Goal: Task Accomplishment & Management: Use online tool/utility

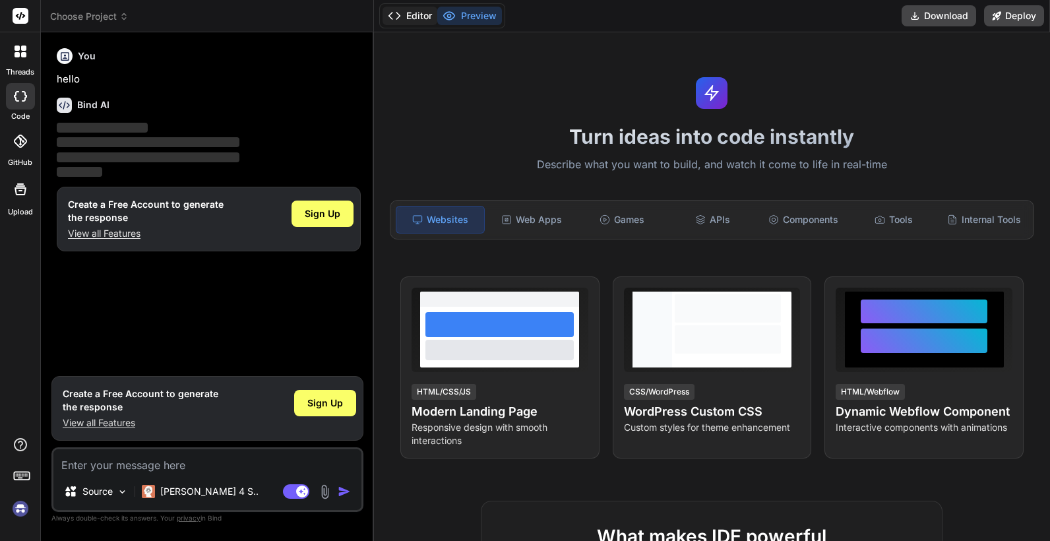
click at [414, 14] on button "Editor" at bounding box center [409, 16] width 55 height 18
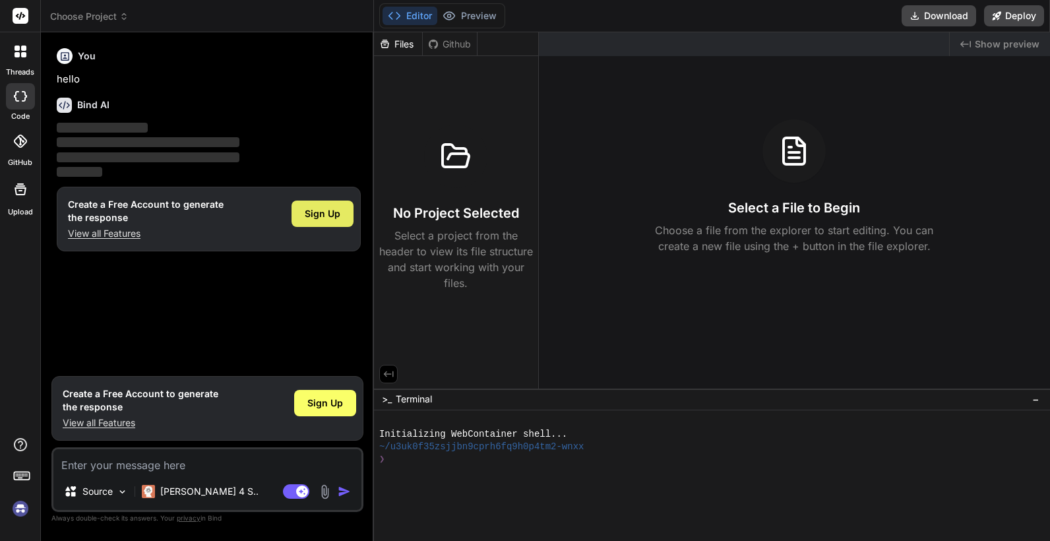
click at [335, 217] on span "Sign Up" at bounding box center [323, 213] width 36 height 13
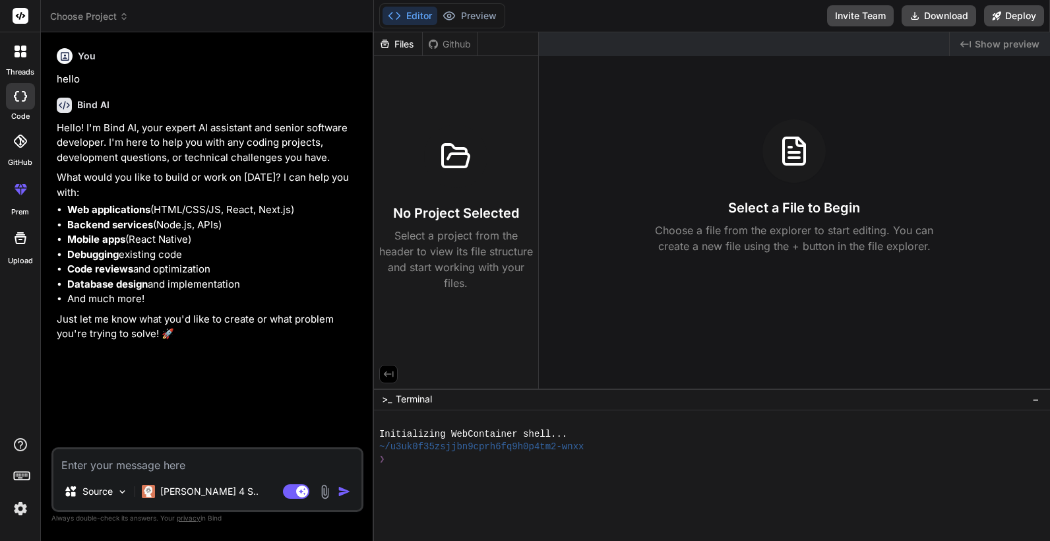
type textarea "x"
click at [185, 457] on textarea at bounding box center [207, 461] width 308 height 24
paste textarea "📋 Requisitos para la Página Low Shopping 1. 📋 Requisitos para la Página Low Sho…"
type textarea "📋 Requisitos para la Página Low Shopping 1. 📋 Requisitos para la Página Low Sho…"
type textarea "x"
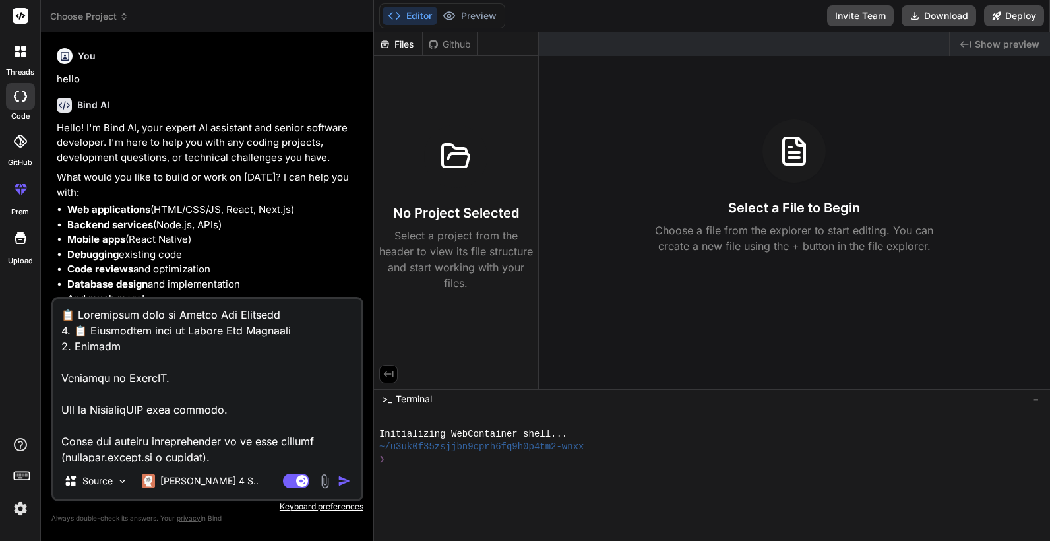
scroll to position [12852, 0]
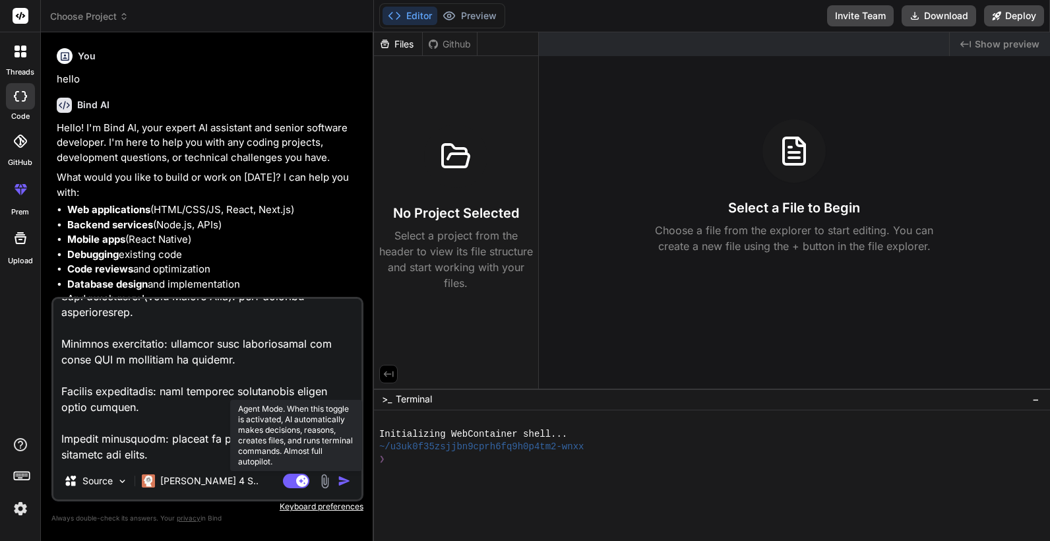
type textarea "📋 Requisitos para la Página Low Shopping 1. 📋 Requisitos para la Página Low Sho…"
click at [297, 481] on rect at bounding box center [302, 481] width 12 height 12
click at [297, 481] on rect at bounding box center [296, 480] width 26 height 15
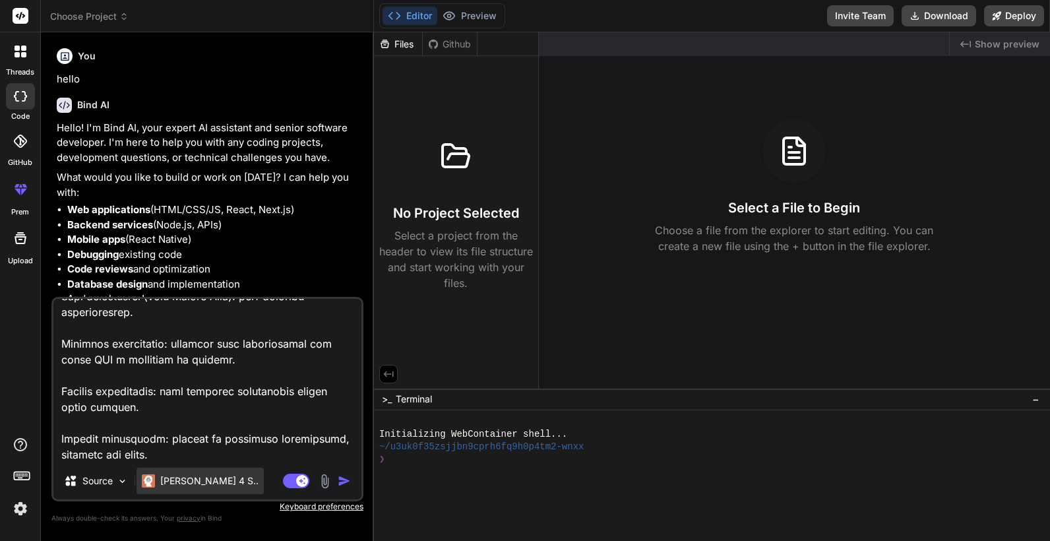
click at [184, 481] on p "Claude 4 S.." at bounding box center [209, 480] width 98 height 13
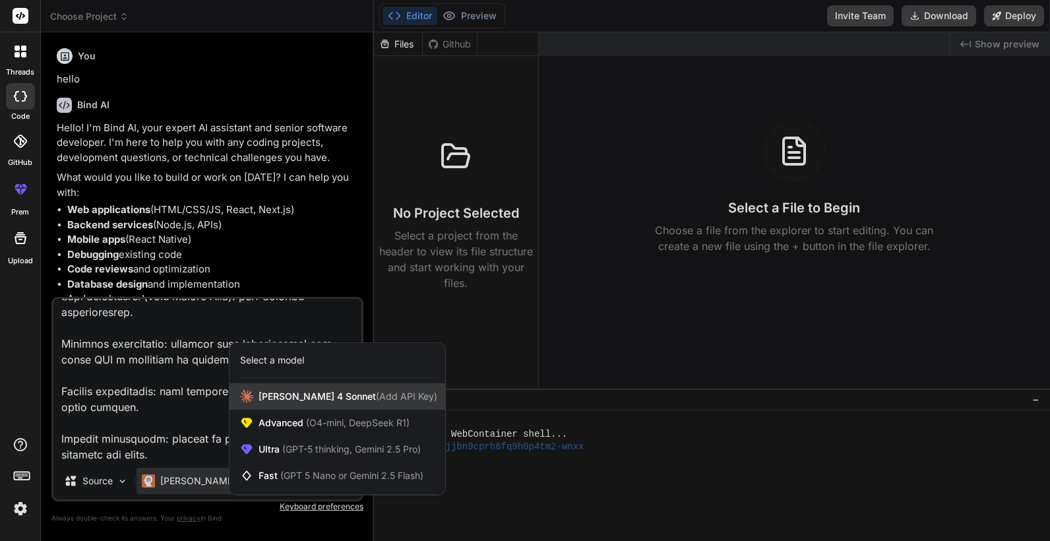
click at [282, 393] on span "Claude 4 Sonnet (Add API Key)" at bounding box center [347, 396] width 179 height 13
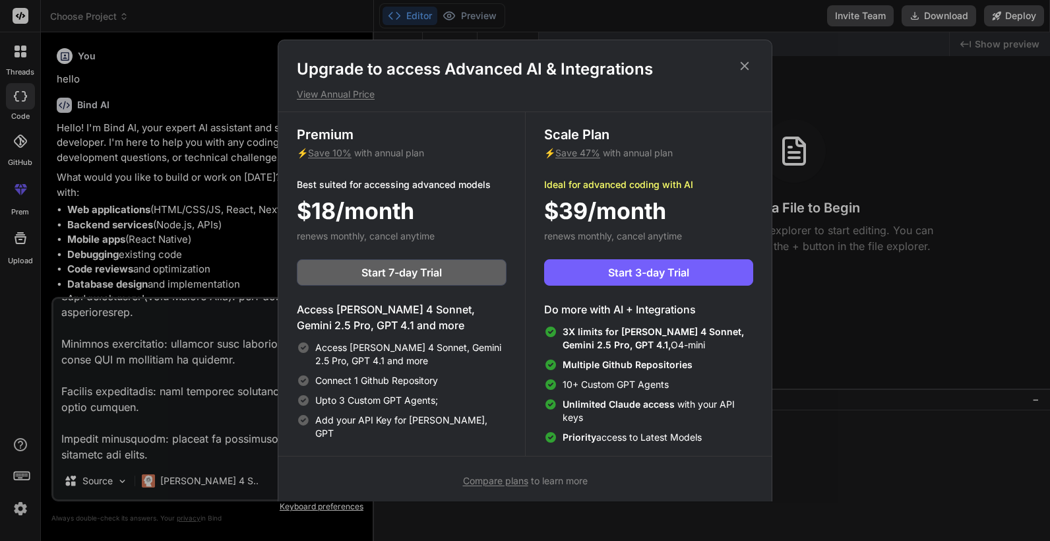
click at [751, 69] on icon at bounding box center [744, 66] width 15 height 15
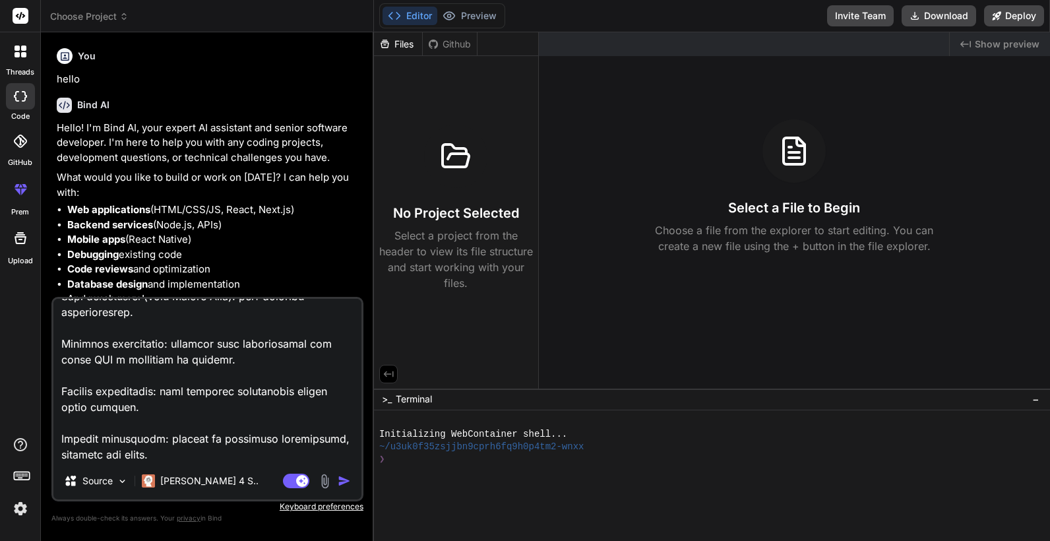
click at [344, 479] on img "button" at bounding box center [344, 480] width 13 height 13
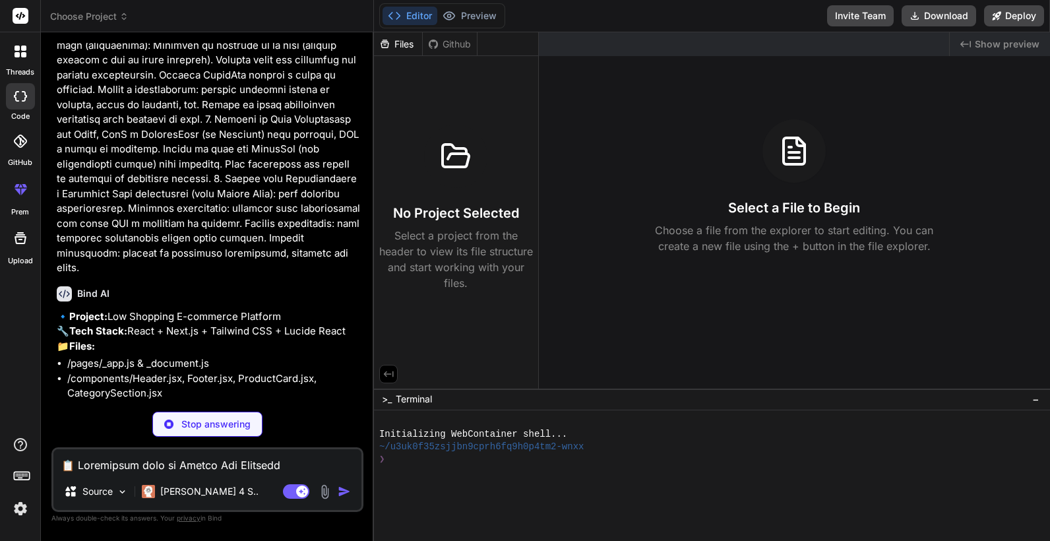
scroll to position [4192, 0]
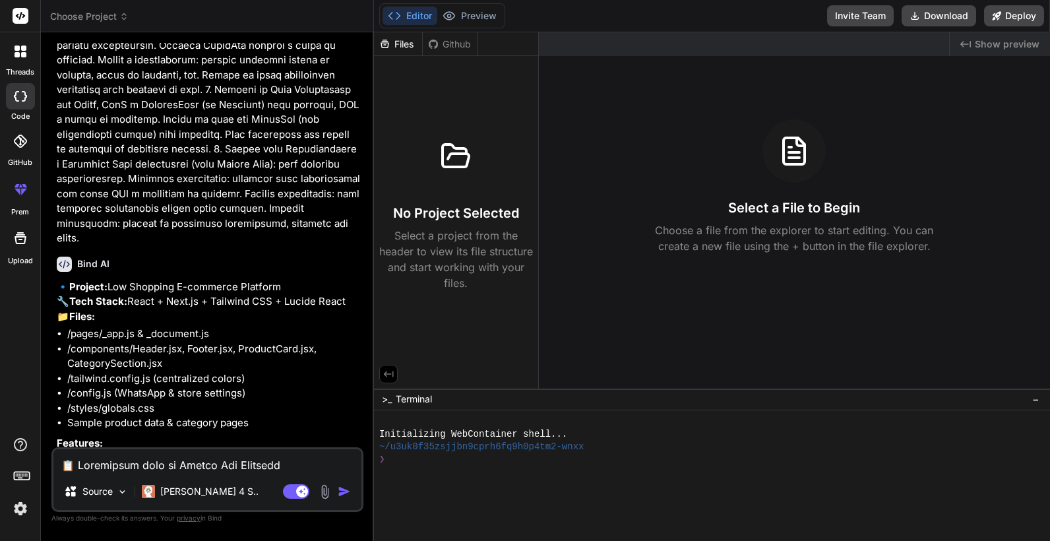
type textarea "x"
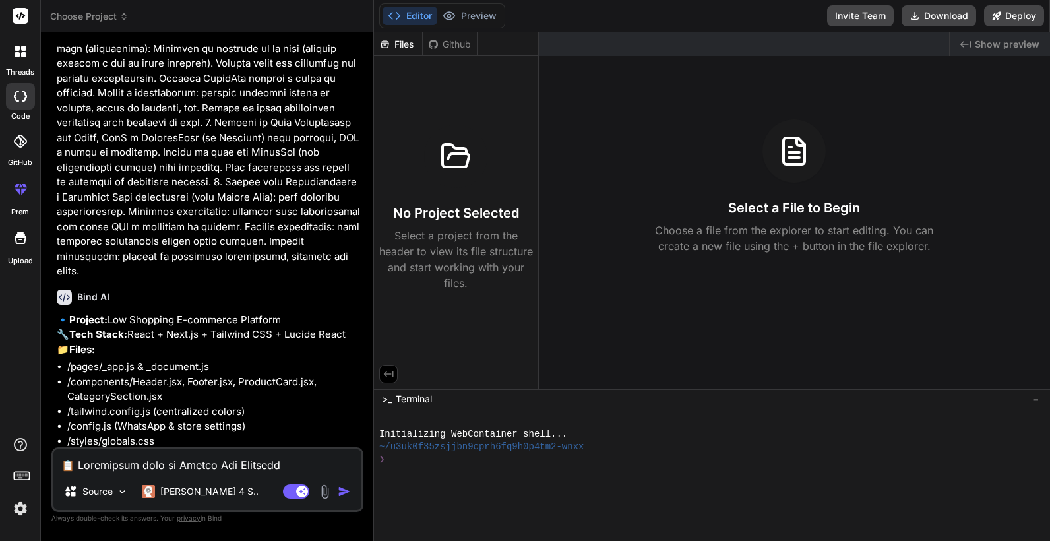
scroll to position [4355, 0]
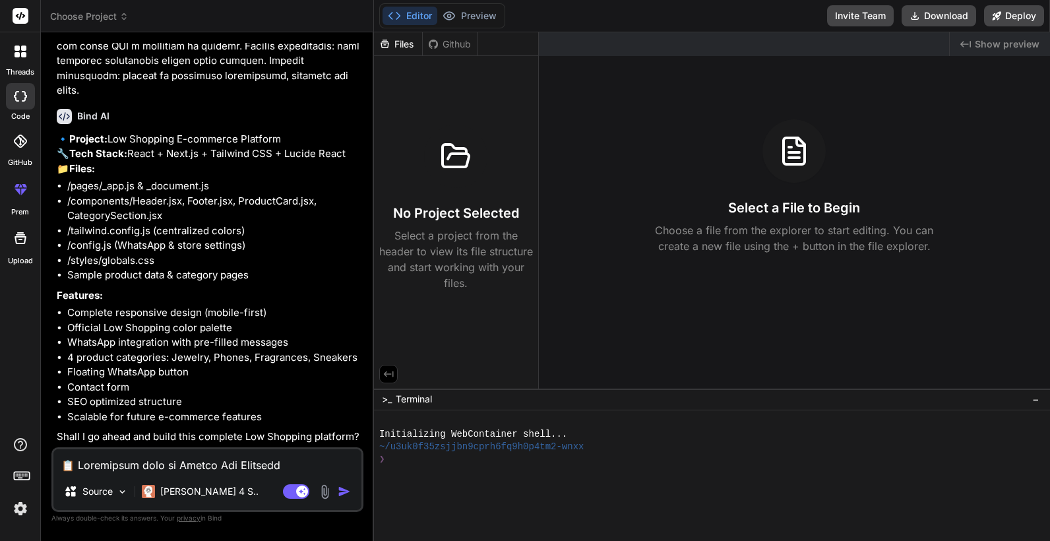
click at [402, 45] on div "Files" at bounding box center [398, 44] width 48 height 13
click at [462, 43] on div "Github" at bounding box center [450, 44] width 54 height 13
click at [397, 46] on div "Files" at bounding box center [398, 44] width 48 height 13
click at [437, 226] on div "No Project Selected Select a project from the header to view its file structure…" at bounding box center [456, 208] width 154 height 166
click at [480, 20] on button "Preview" at bounding box center [469, 16] width 65 height 18
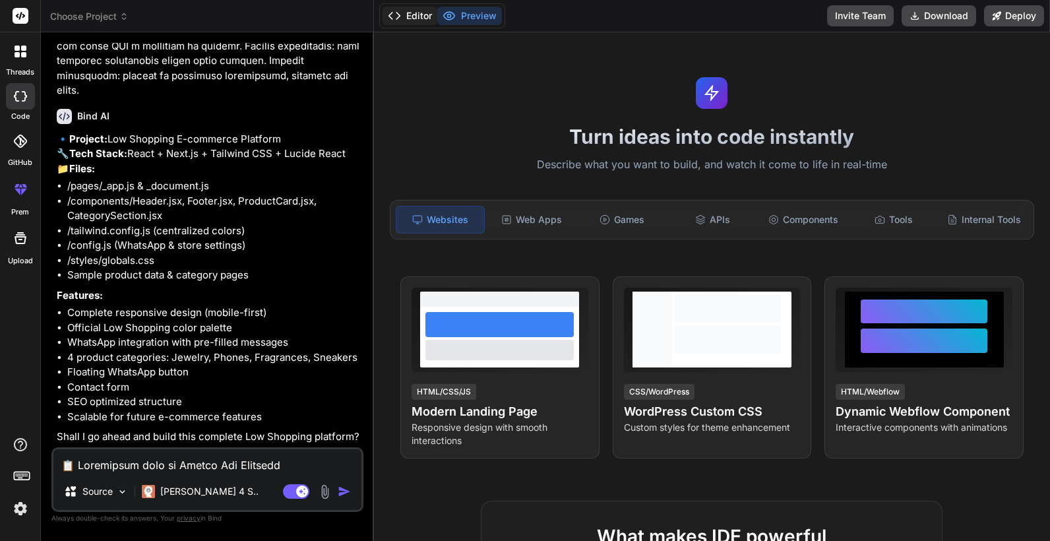
click at [420, 20] on button "Editor" at bounding box center [409, 16] width 55 height 18
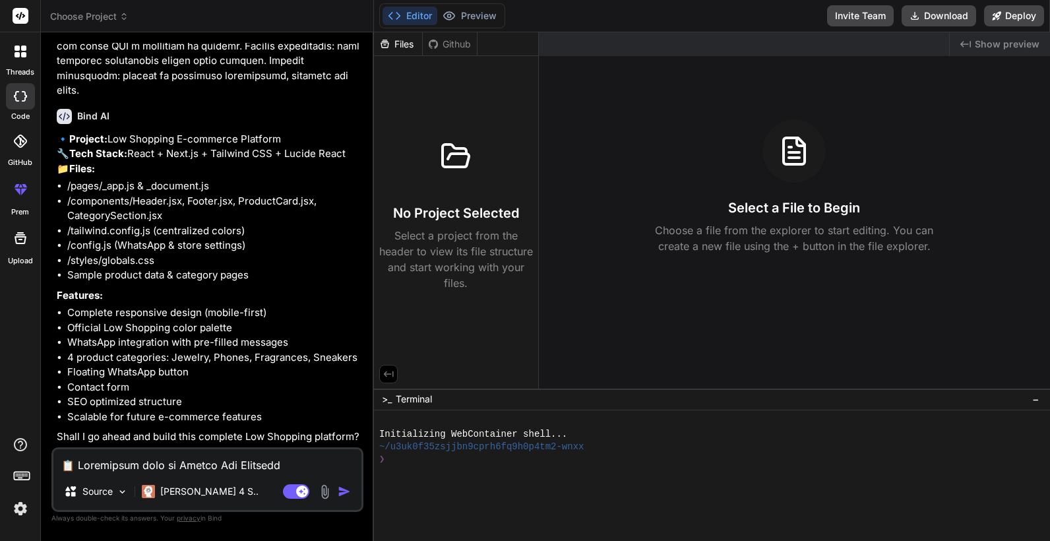
click at [124, 469] on textarea at bounding box center [207, 461] width 308 height 24
type textarea "s"
type textarea "x"
type textarea "si"
type textarea "x"
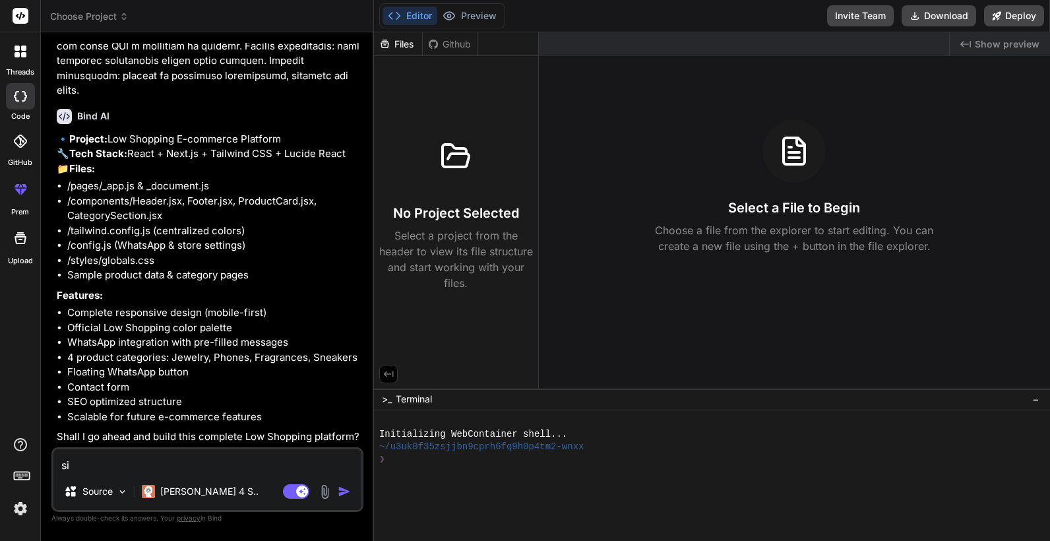
type textarea "si"
type textarea "x"
type textarea "si c"
type textarea "x"
type textarea "si co"
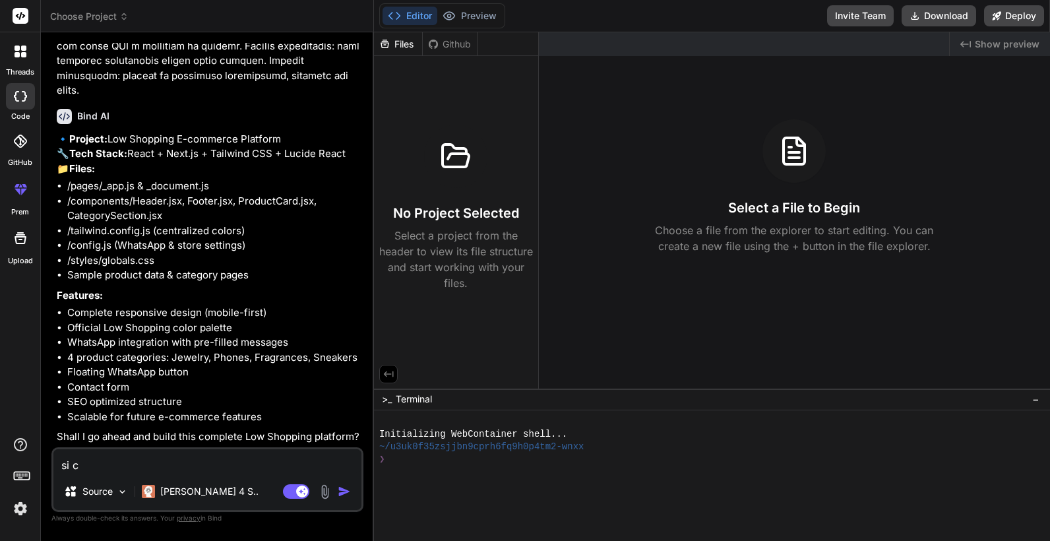
type textarea "x"
type textarea "si com"
type textarea "x"
type textarea "si come"
type textarea "x"
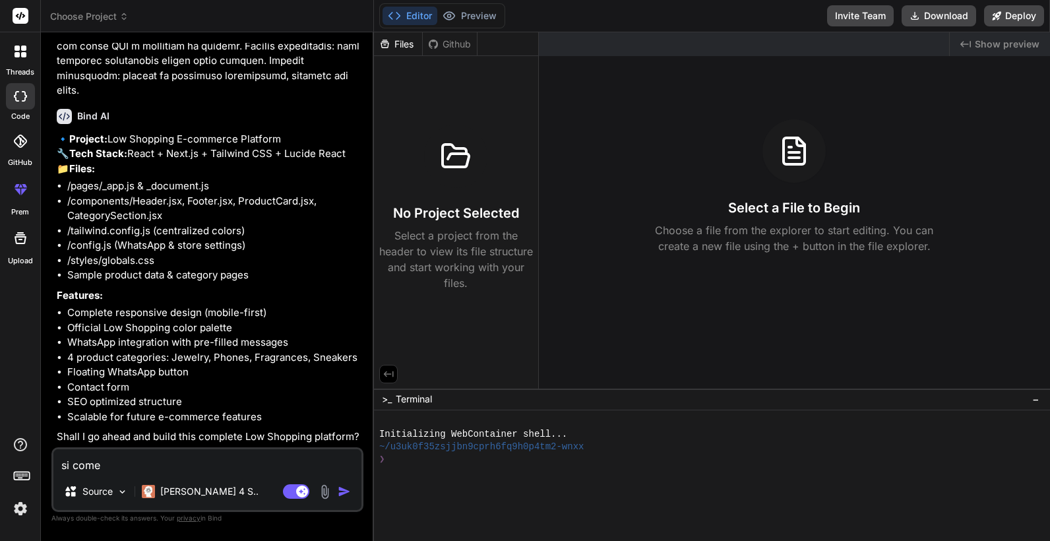
type textarea "si comen"
type textarea "x"
type textarea "si comenc"
type textarea "x"
type textarea "si comence"
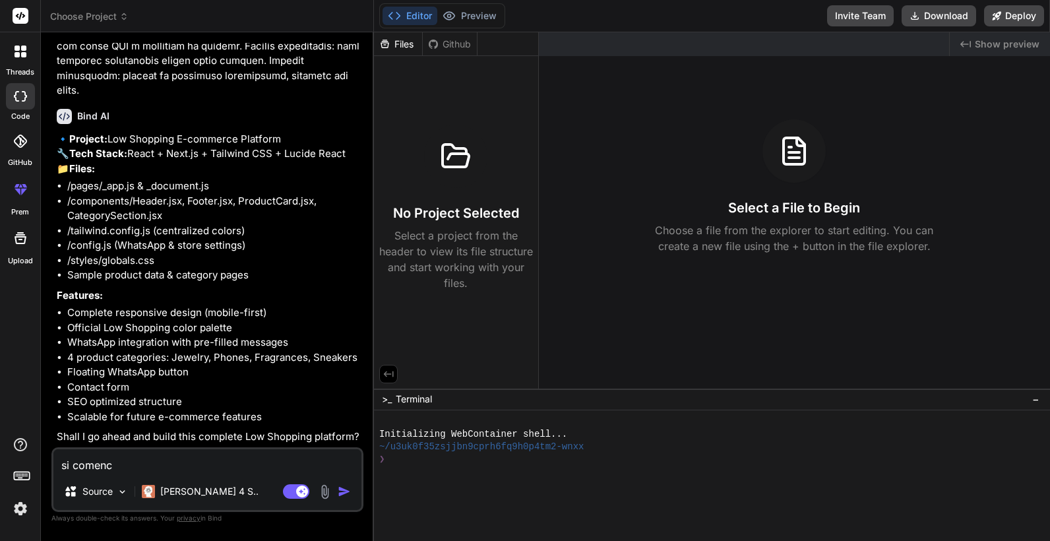
type textarea "x"
type textarea "si comenceo"
type textarea "x"
type textarea "si comence"
type textarea "x"
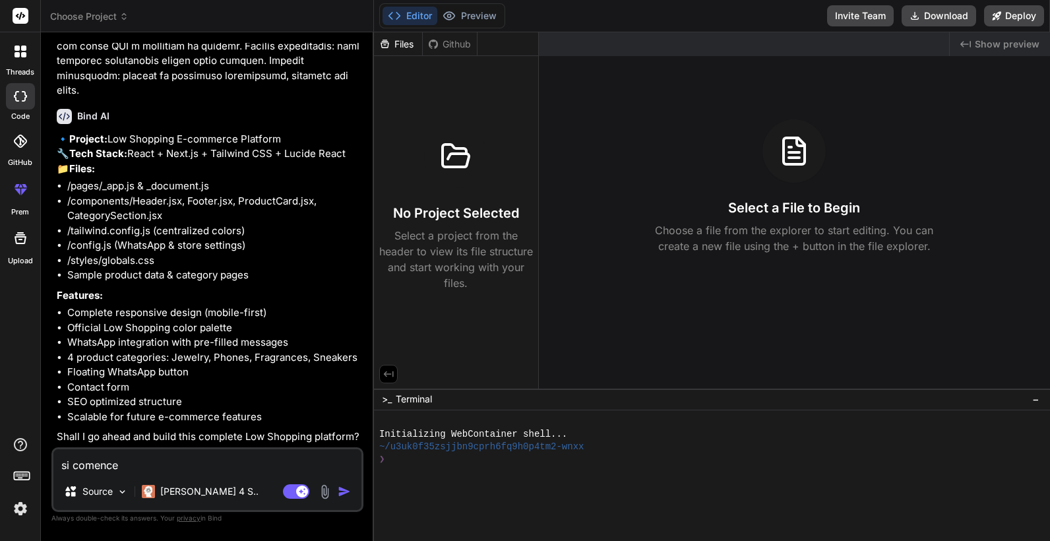
type textarea "si comencem"
type textarea "x"
type textarea "si comencemo"
type textarea "x"
type textarea "si comencemos"
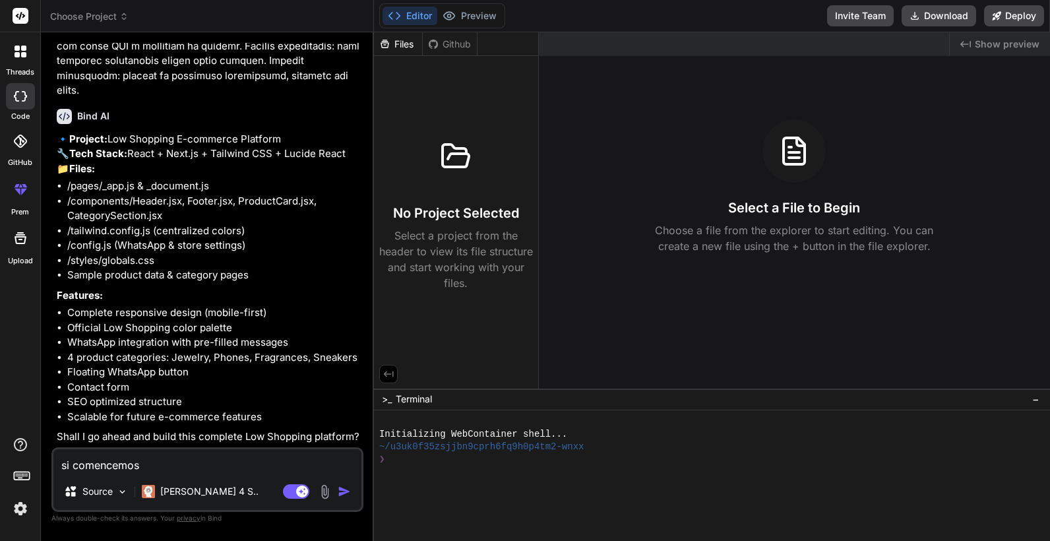
type textarea "x"
type textarea "si comencemos"
type textarea "x"
type textarea "si comencemos"
click at [348, 489] on img "button" at bounding box center [344, 491] width 13 height 13
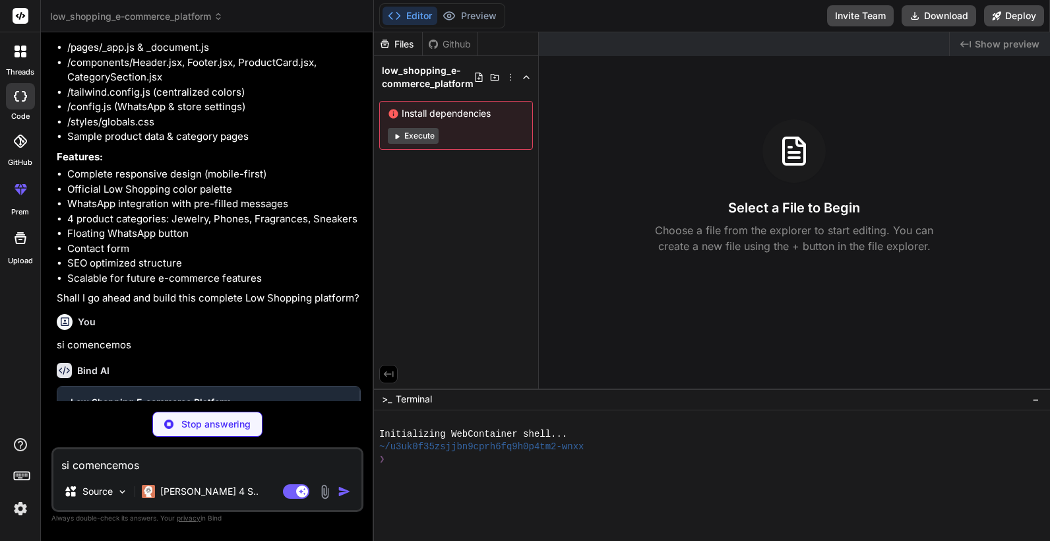
scroll to position [4492, 0]
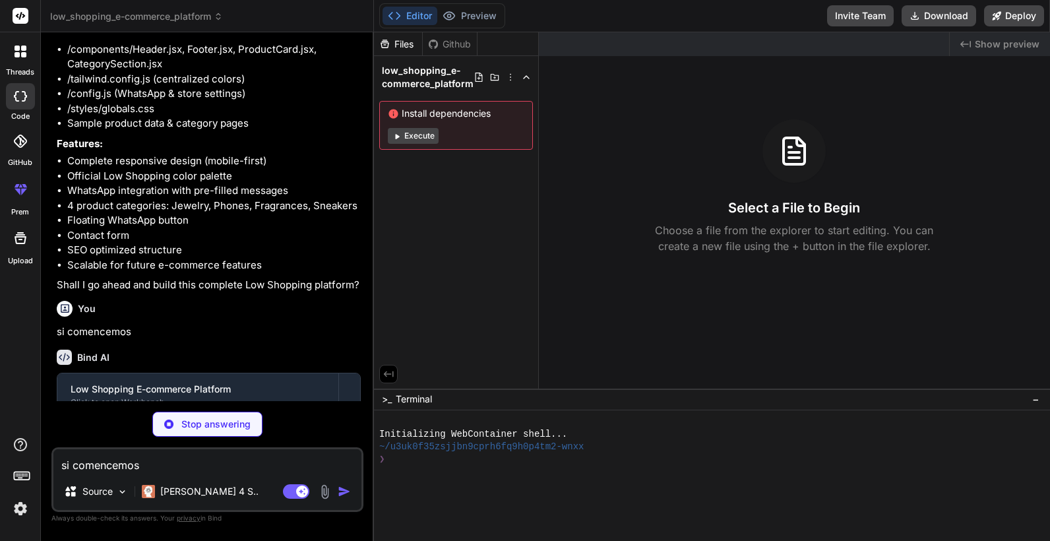
click at [417, 138] on button "Execute" at bounding box center [413, 136] width 51 height 16
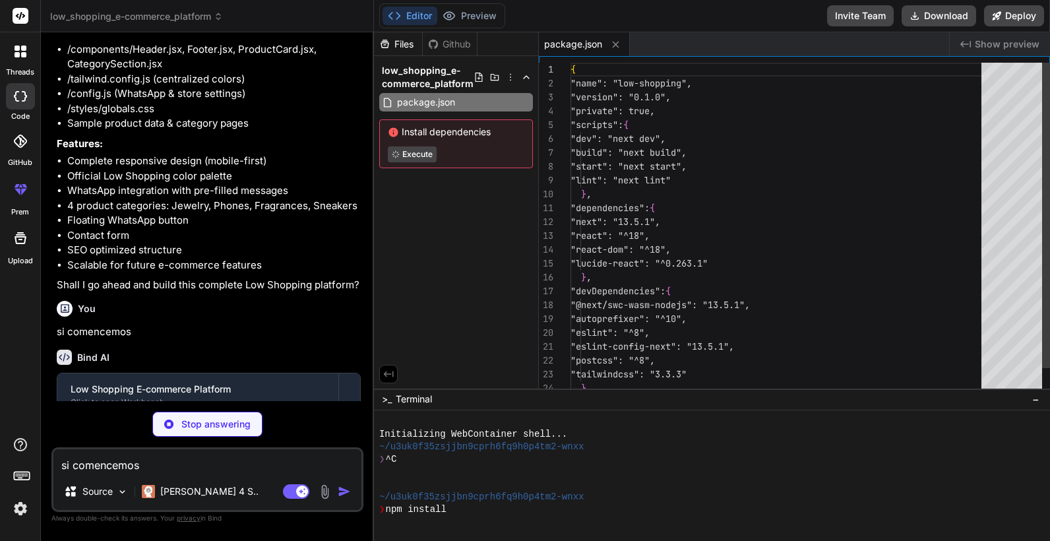
type textarea "x"
type textarea "/** @type {import('next').NextConfig} */ const nextConfig = { reactStrictMode: …"
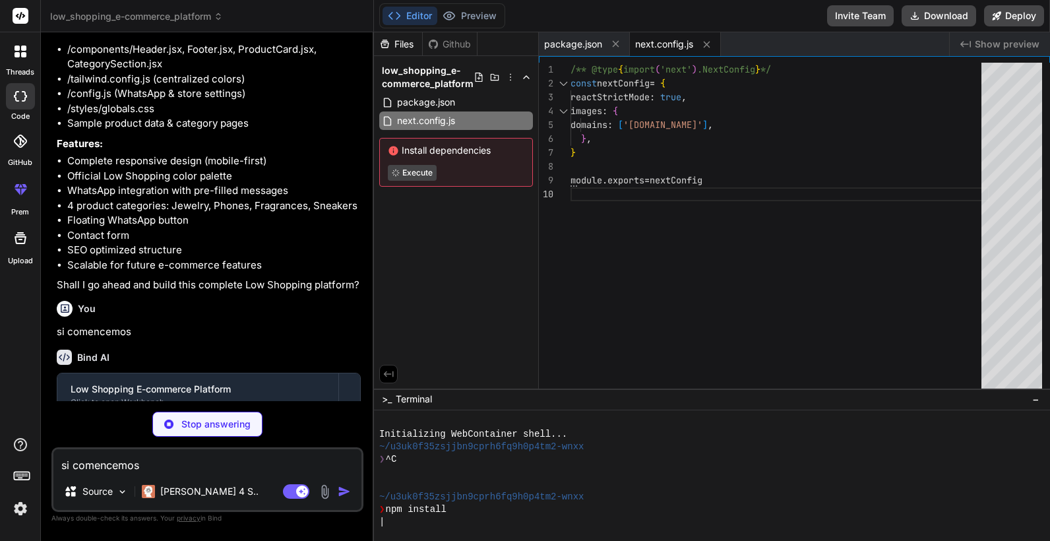
type textarea "x"
type textarea "plugins: [], }"
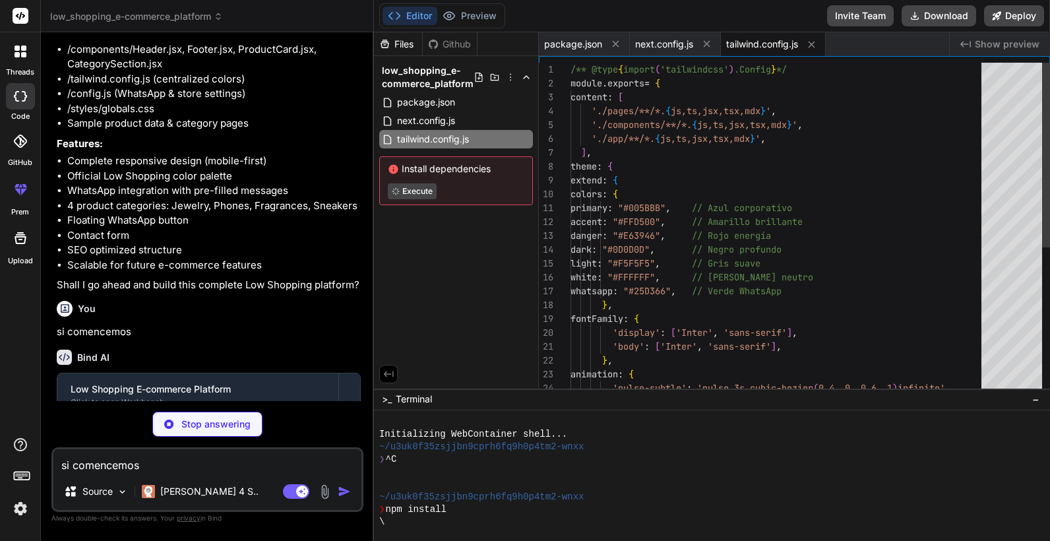
type textarea "x"
type textarea "module.exports = { plugins: { tailwindcss: {}, autoprefixer: {}, }, }"
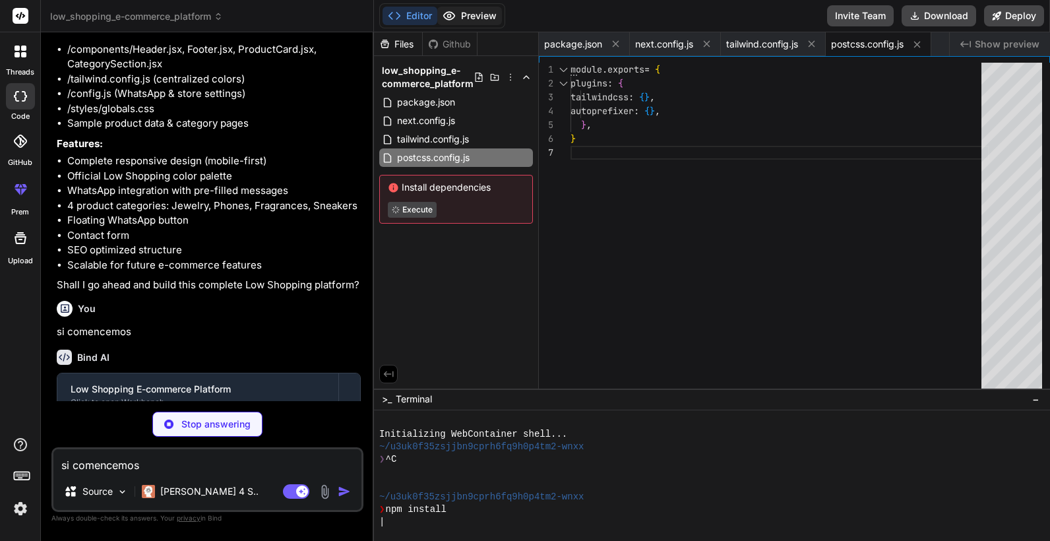
type textarea "x"
type textarea "${price}. ¿Me puedes dar más información?` return `https://wa.me/${STORE_CONFIG…"
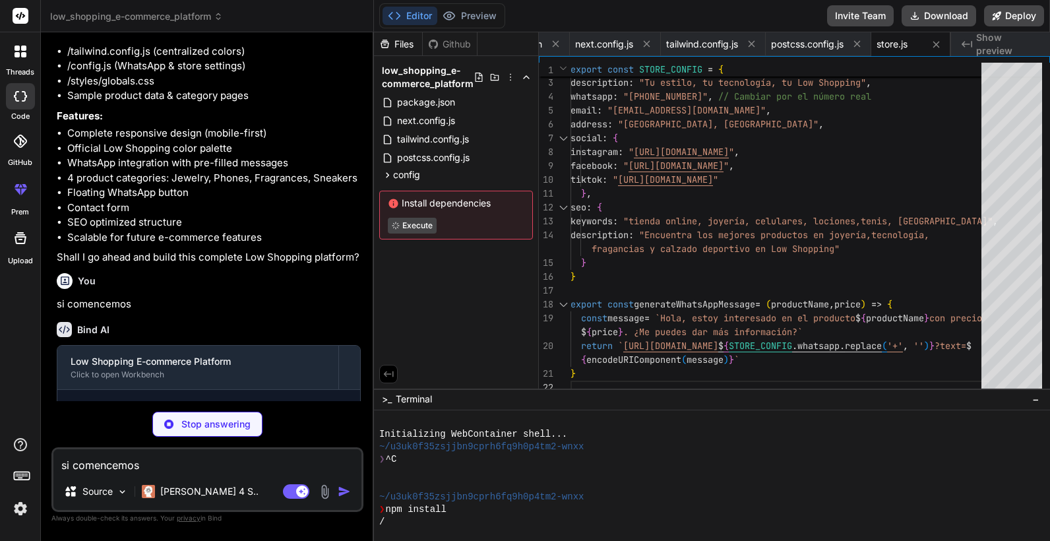
scroll to position [4667, 0]
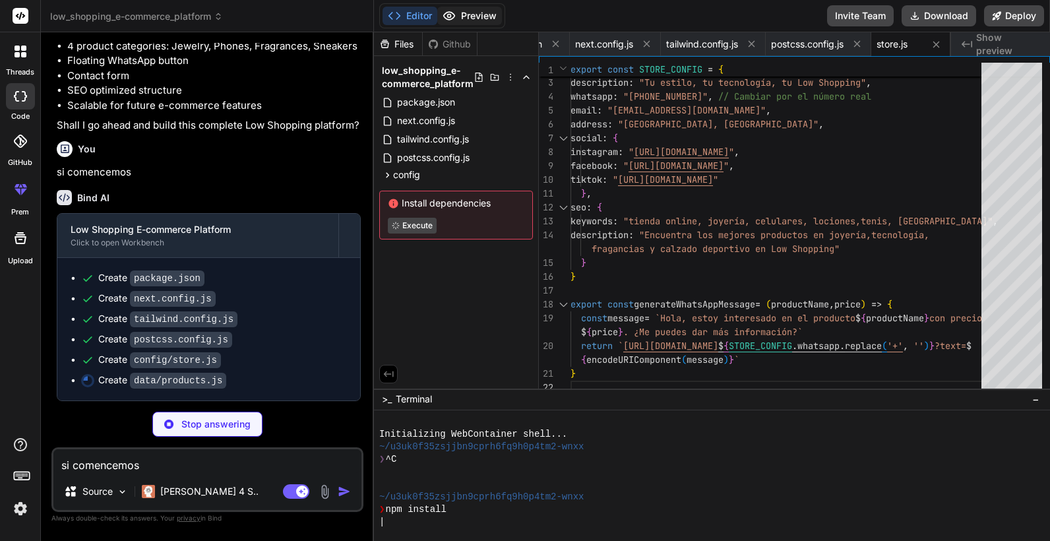
click at [469, 11] on button "Preview" at bounding box center [469, 16] width 65 height 18
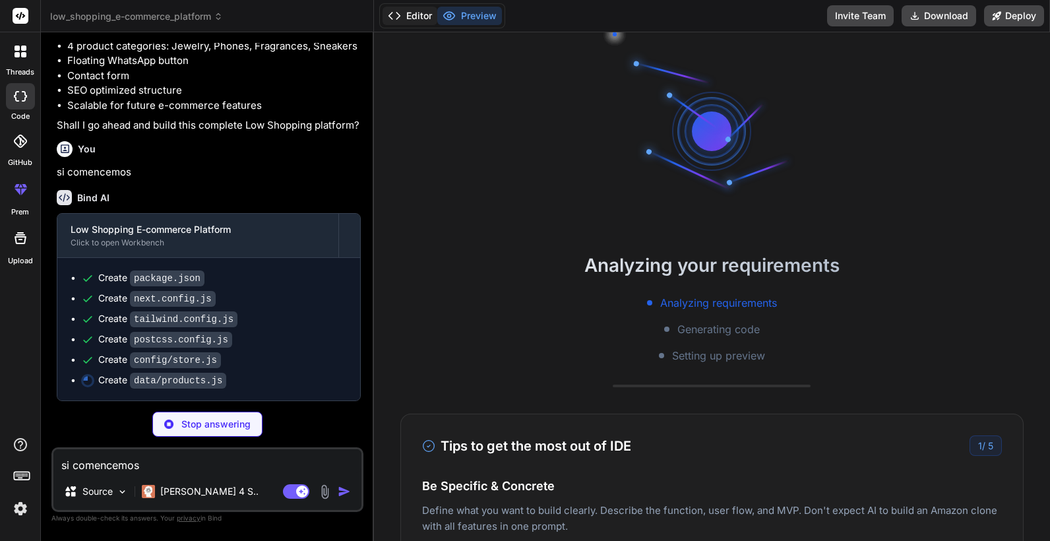
click at [404, 18] on button "Editor" at bounding box center [409, 16] width 55 height 18
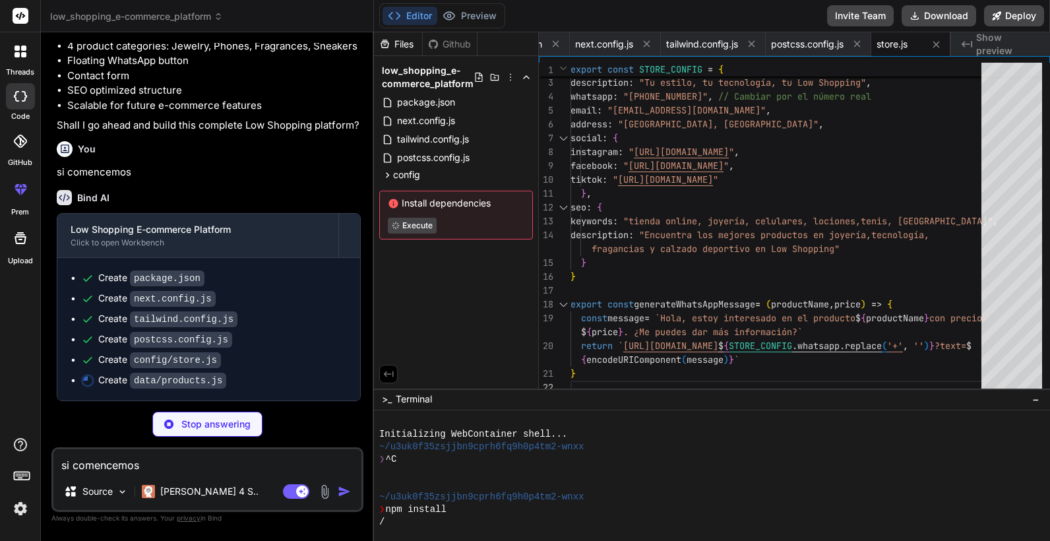
type textarea "x"
type textarea "description: "Chuck Taylor 70 en versión premium" } ] }"
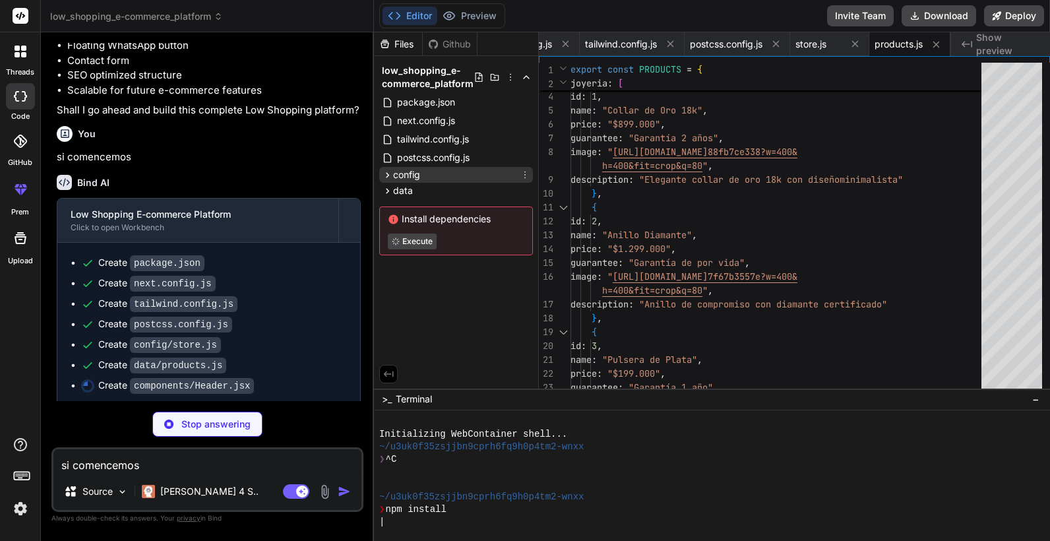
type textarea "x"
type textarea ") }"
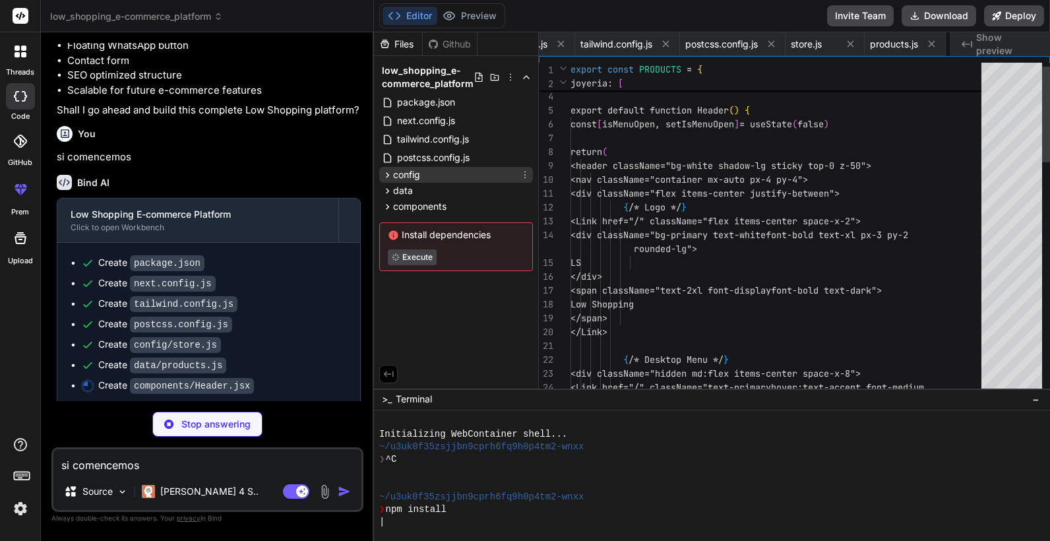
scroll to position [0, 225]
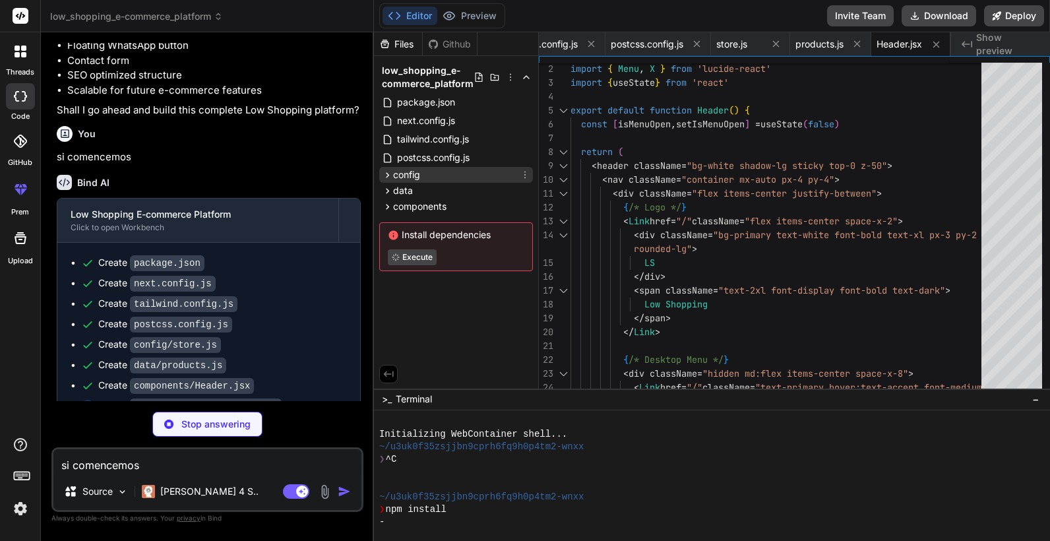
type textarea "x"
type textarea "</button> </div> </div> ) }"
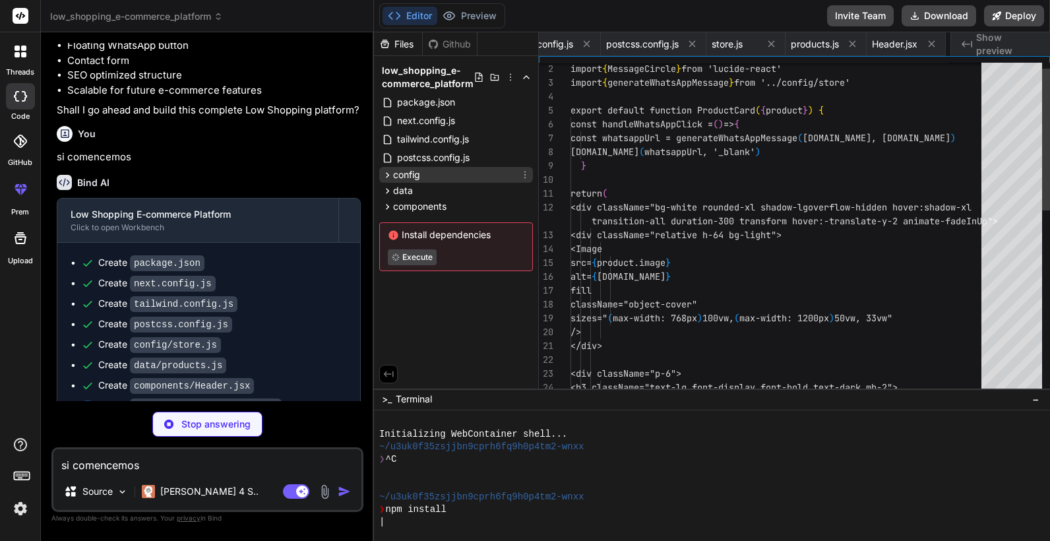
scroll to position [0, 328]
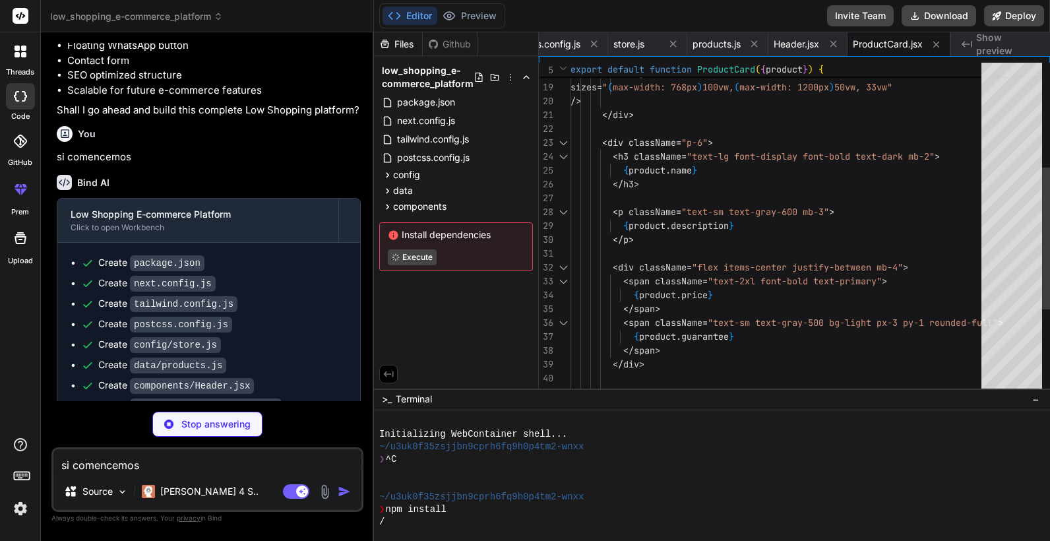
type textarea "x"
type textarea "</div> </div> </section> ) }"
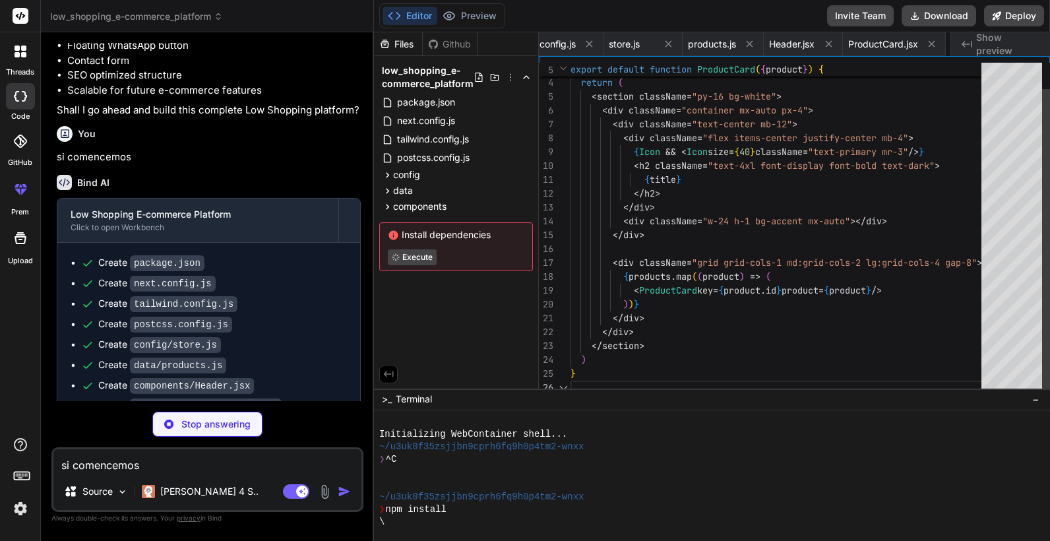
scroll to position [0, 448]
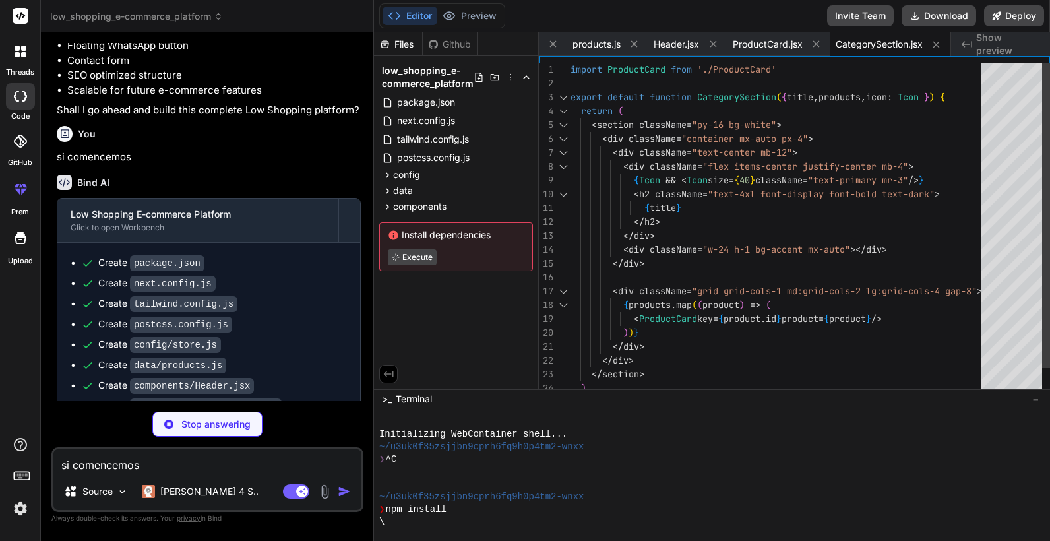
type textarea "x"
type textarea "<MessageCircle size={28} /> </button> ) }"
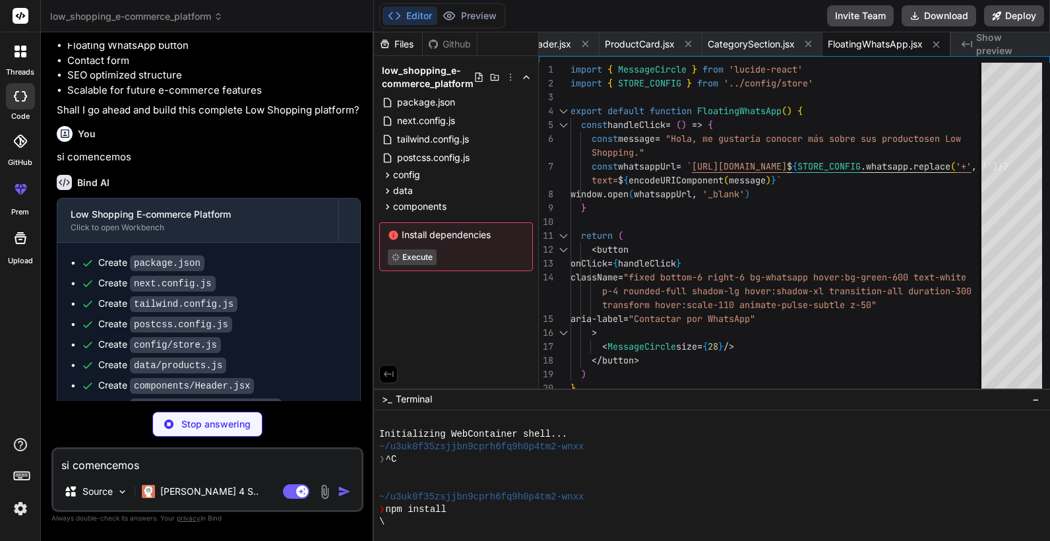
type textarea "x"
type textarea "}"
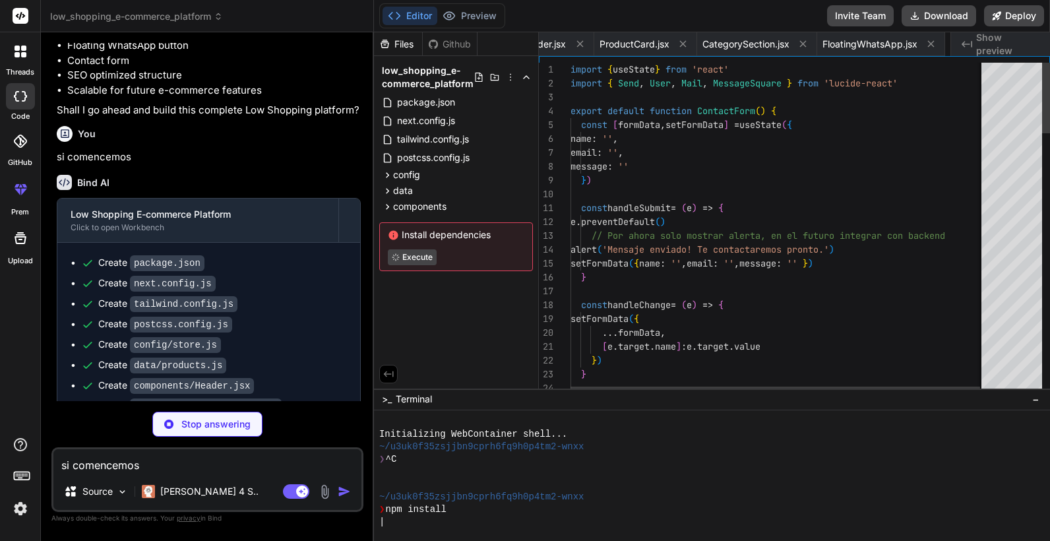
scroll to position [0, 681]
type textarea "x"
type textarea "</div> </footer> ) }"
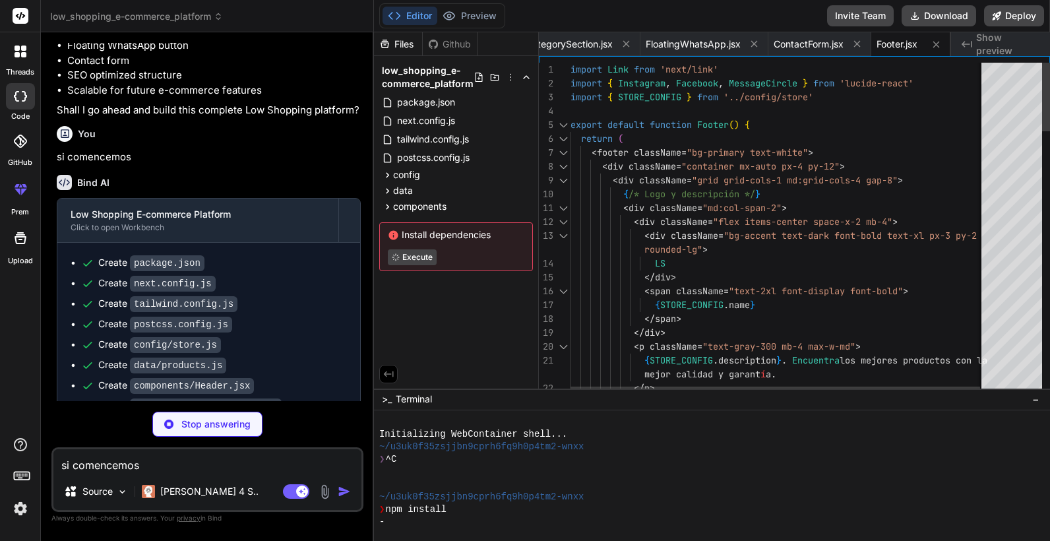
type textarea "x"
type textarea "import '../styles/globals.css' export default function App({ Component, pagePro…"
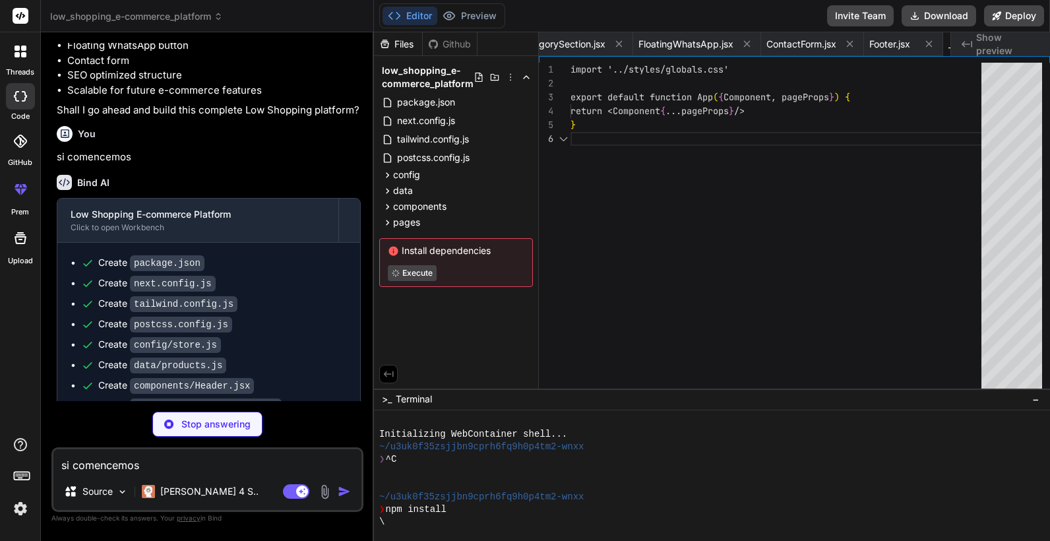
scroll to position [0, 839]
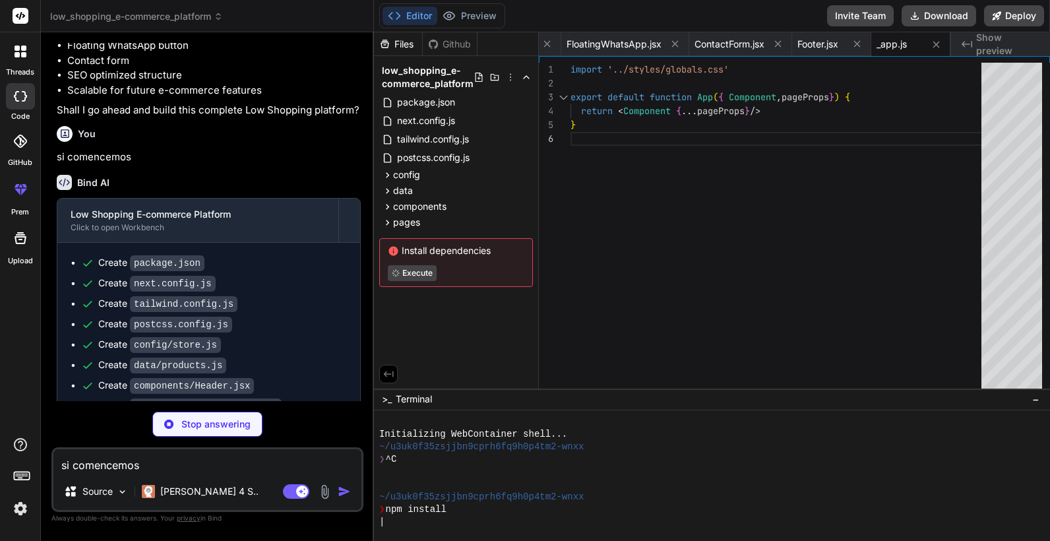
type textarea "x"
type textarea "</Html> ) }"
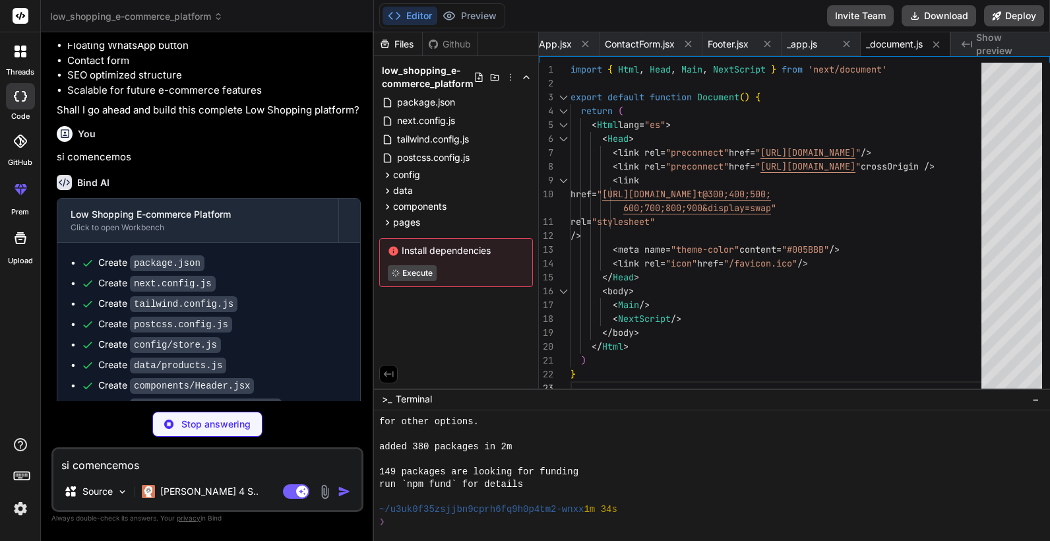
scroll to position [238, 0]
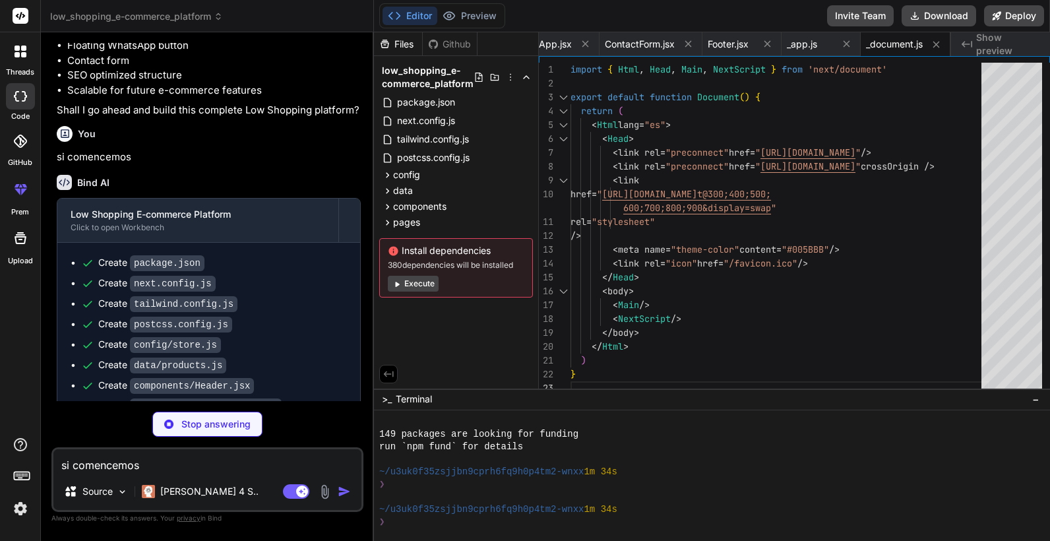
click at [409, 282] on button "Execute" at bounding box center [413, 284] width 51 height 16
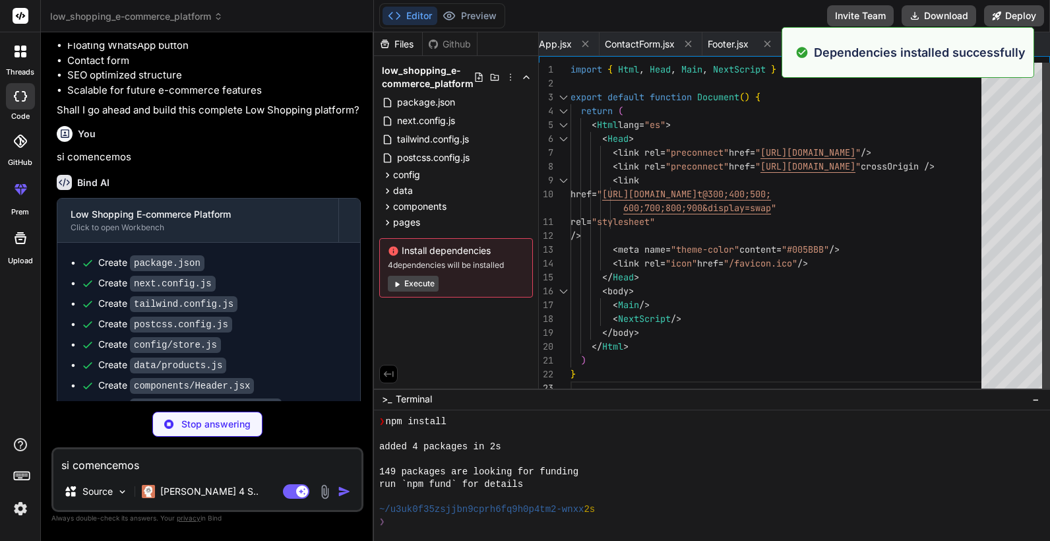
scroll to position [426, 0]
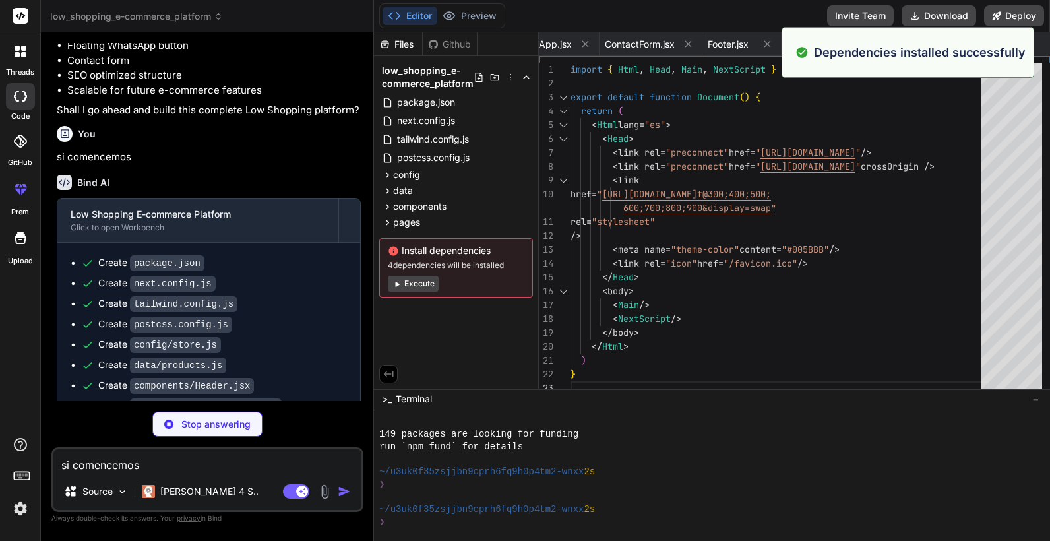
click at [409, 284] on button "Execute" at bounding box center [413, 284] width 51 height 16
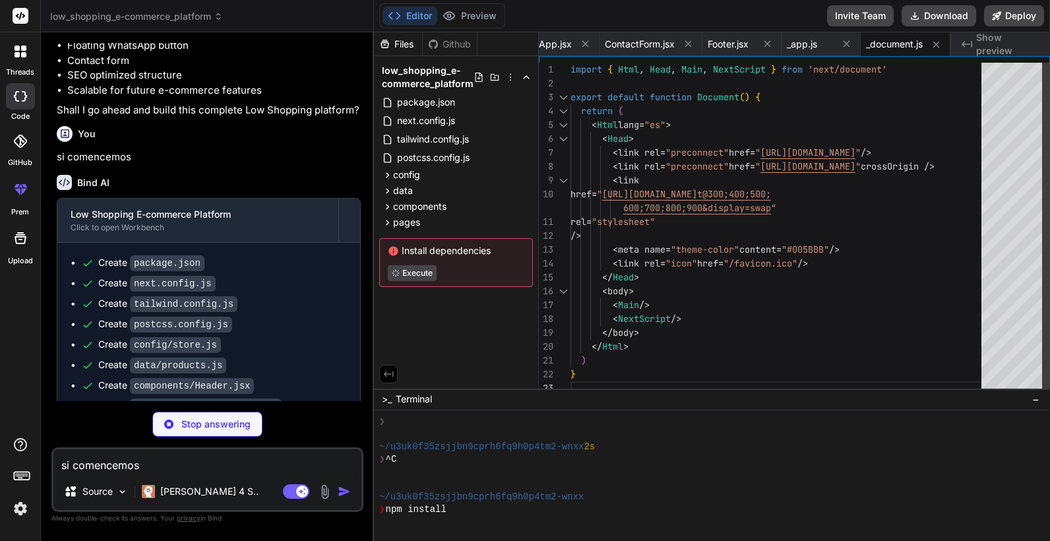
scroll to position [489, 0]
type textarea "x"
type textarea "</> ) }"
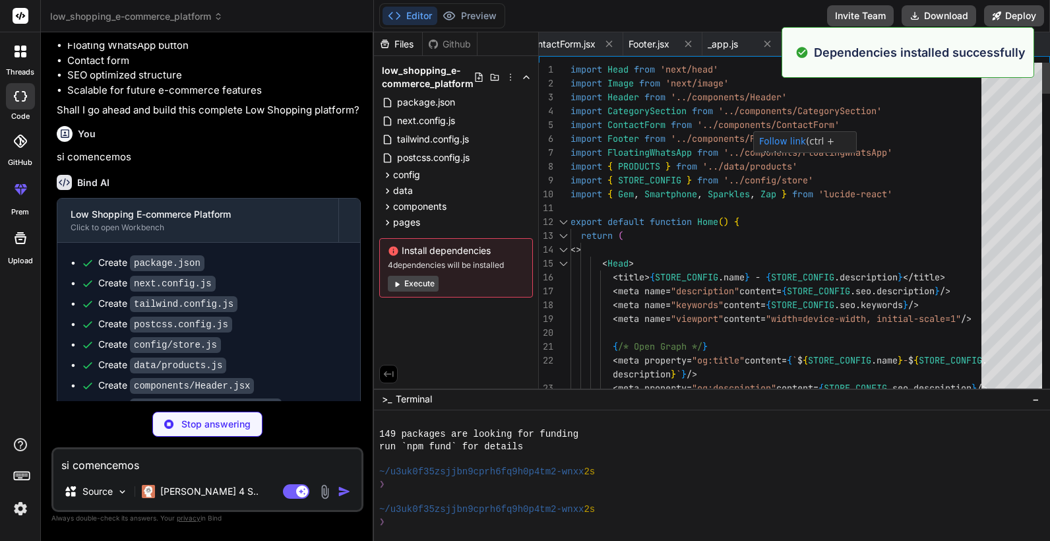
scroll to position [614, 0]
type textarea "x"
type textarea "/* Print styles */ @media print { .no-print { display: none !important; } }"
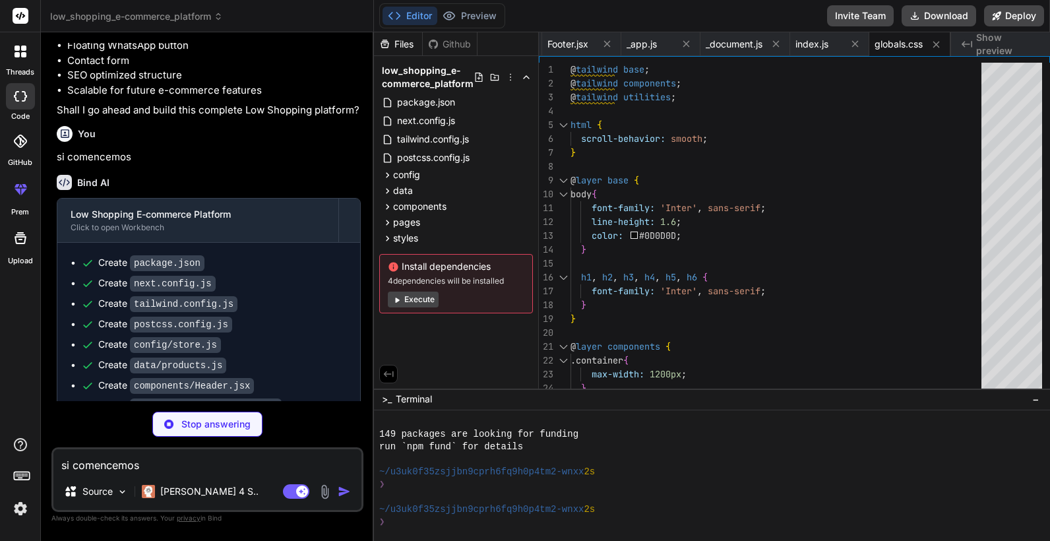
click at [414, 303] on button "Execute" at bounding box center [413, 299] width 51 height 16
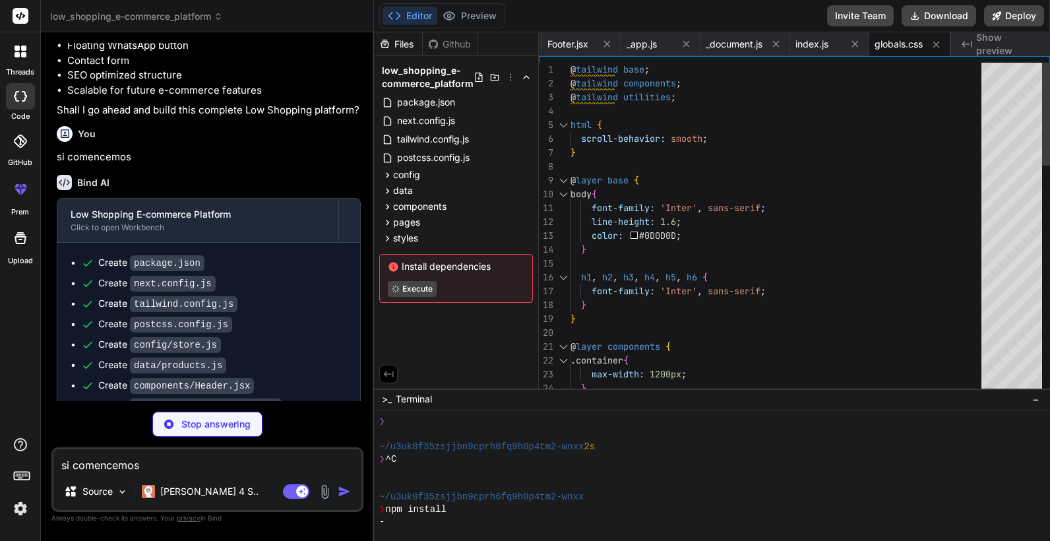
scroll to position [764, 0]
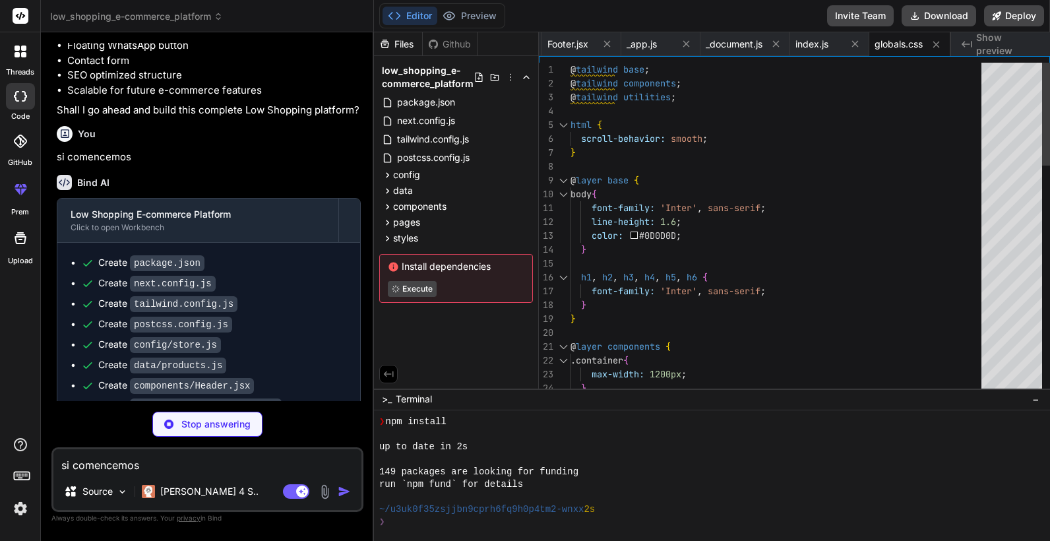
type textarea "x"
type textarea "AAD///8A////AP///wAAW7v/AFu7/wBbu/8AW7v/AFu7/wBbu/8AW7v/////wD///8A////AP///wAA…"
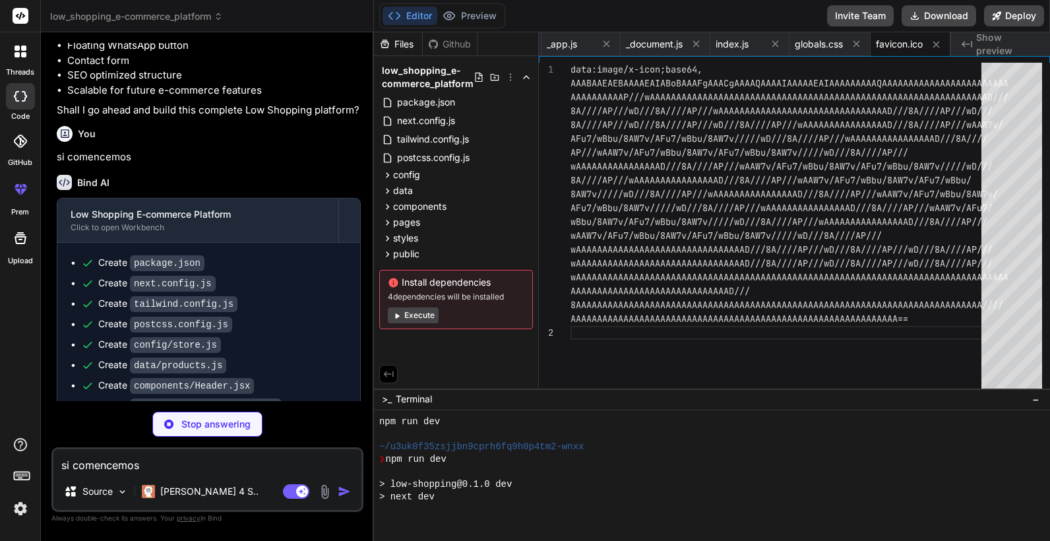
scroll to position [1153, 0]
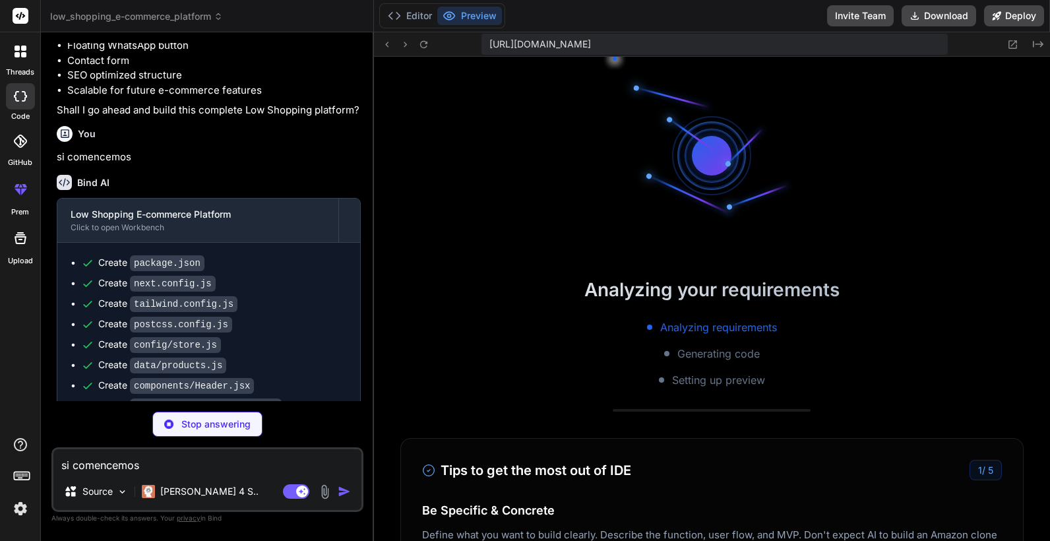
click at [477, 18] on button "Preview" at bounding box center [469, 16] width 65 height 18
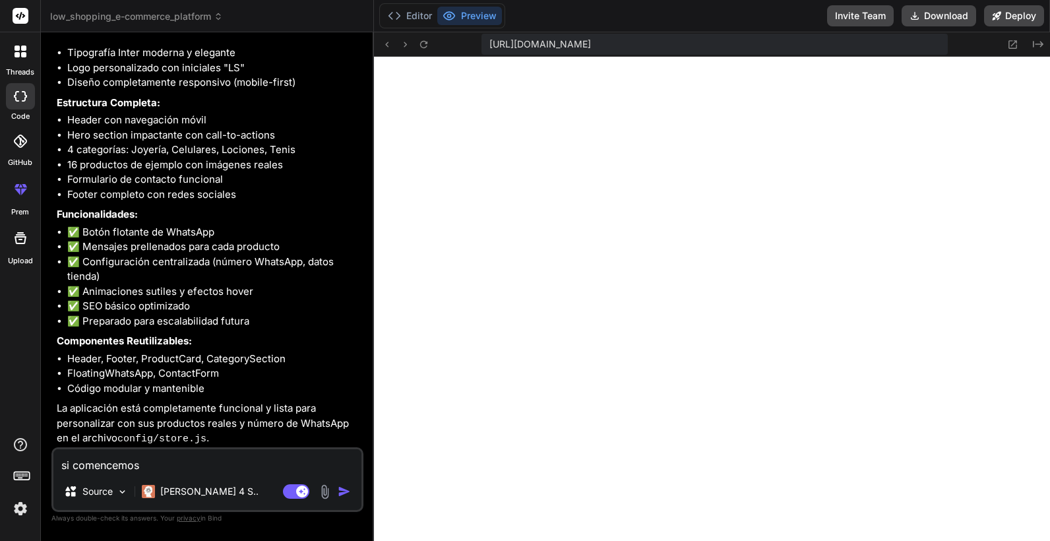
scroll to position [5459, 0]
click at [1014, 44] on icon at bounding box center [1012, 44] width 11 height 11
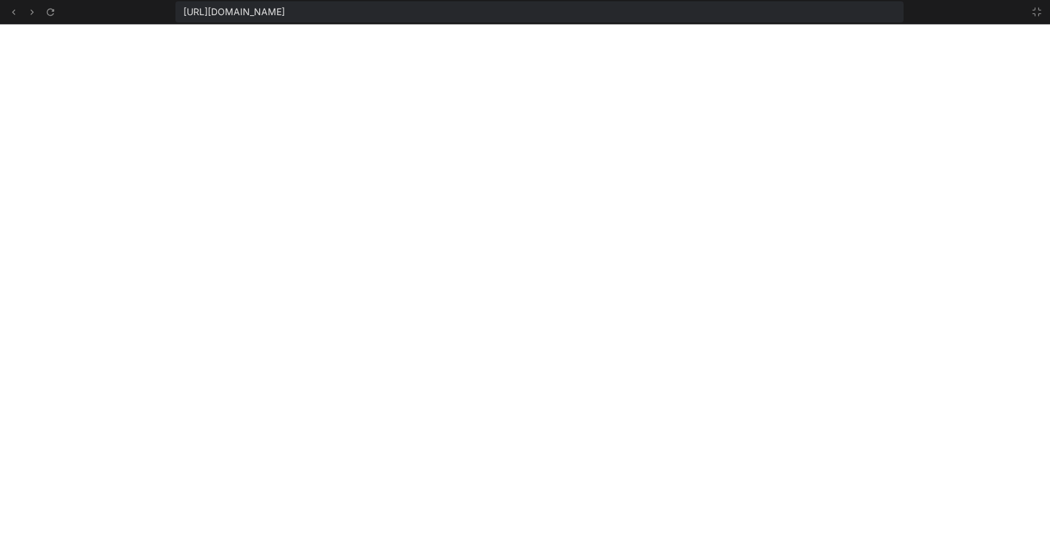
scroll to position [1854, 0]
click at [1037, 13] on icon at bounding box center [1036, 12] width 11 height 11
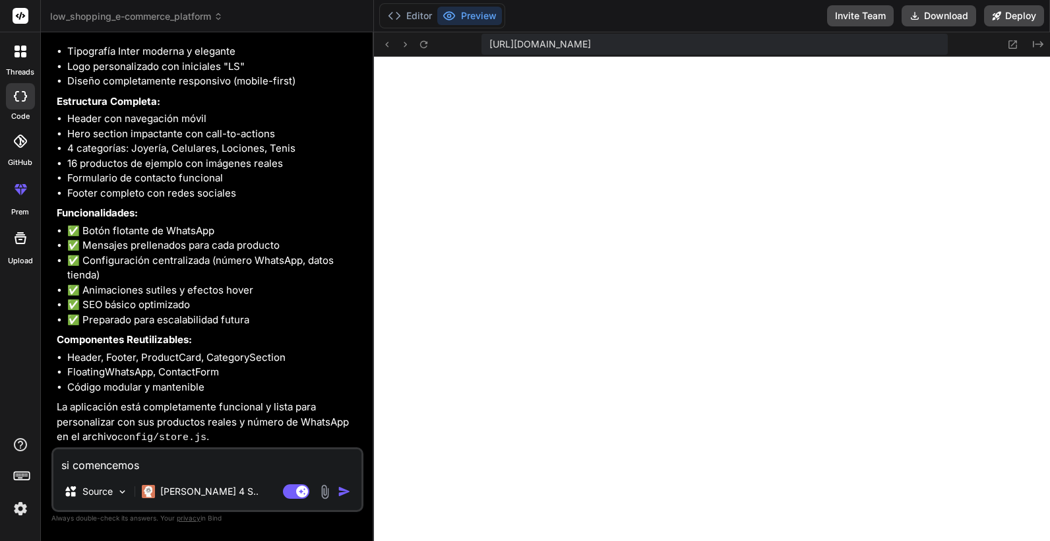
scroll to position [2005, 0]
click at [19, 501] on img at bounding box center [20, 508] width 22 height 22
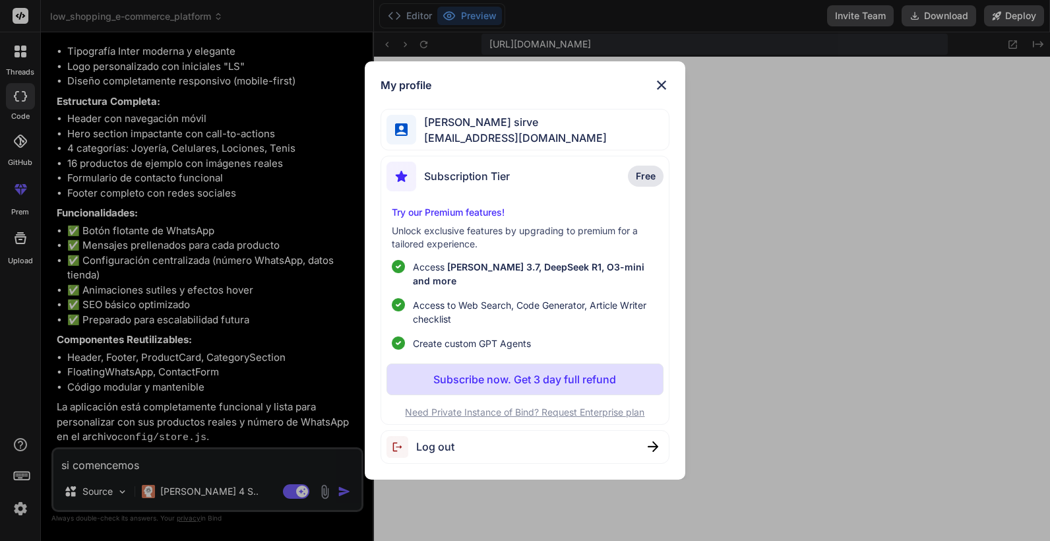
click at [411, 444] on img at bounding box center [401, 447] width 30 height 22
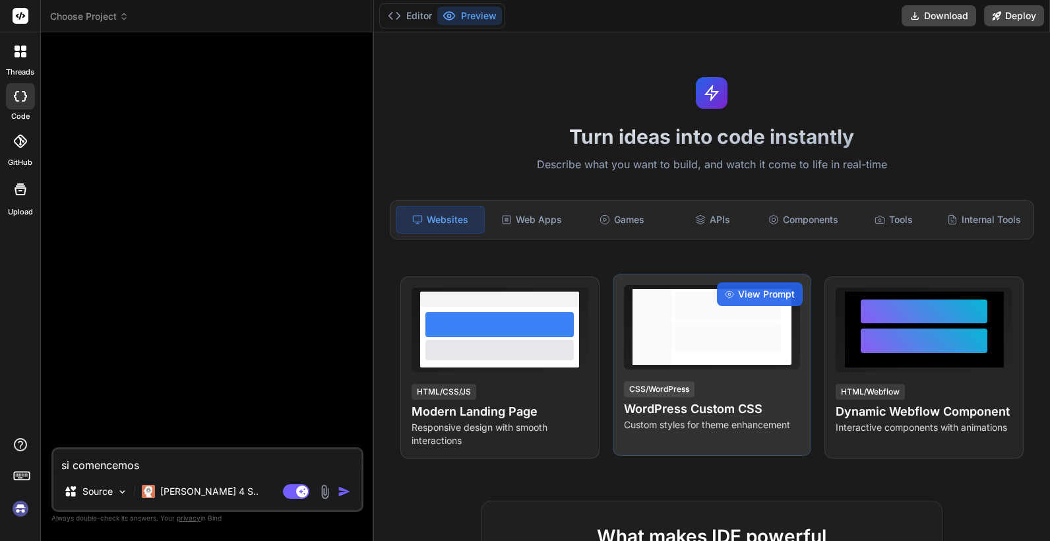
scroll to position [5888, 0]
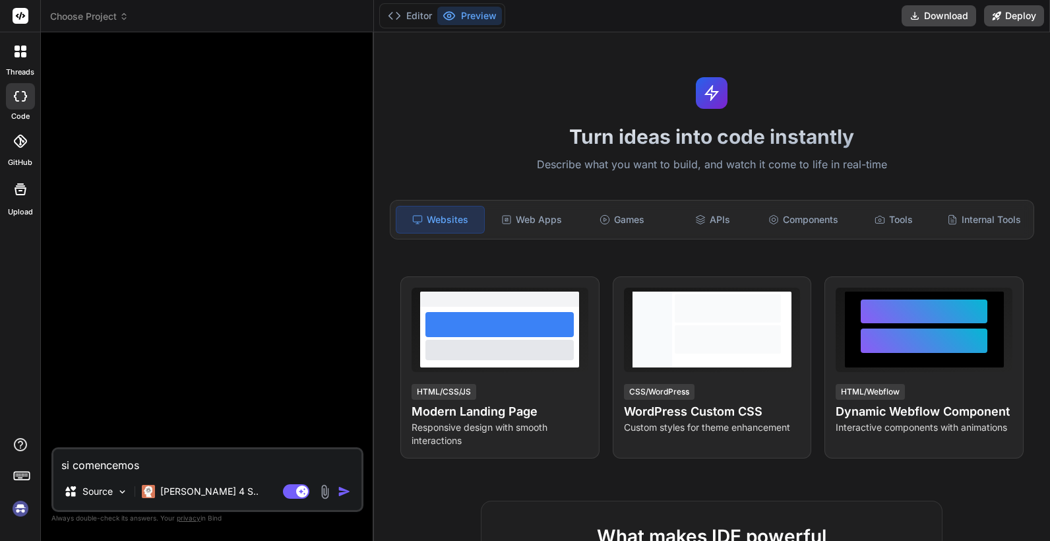
click at [25, 510] on img at bounding box center [20, 508] width 22 height 22
click at [18, 509] on img at bounding box center [20, 508] width 22 height 22
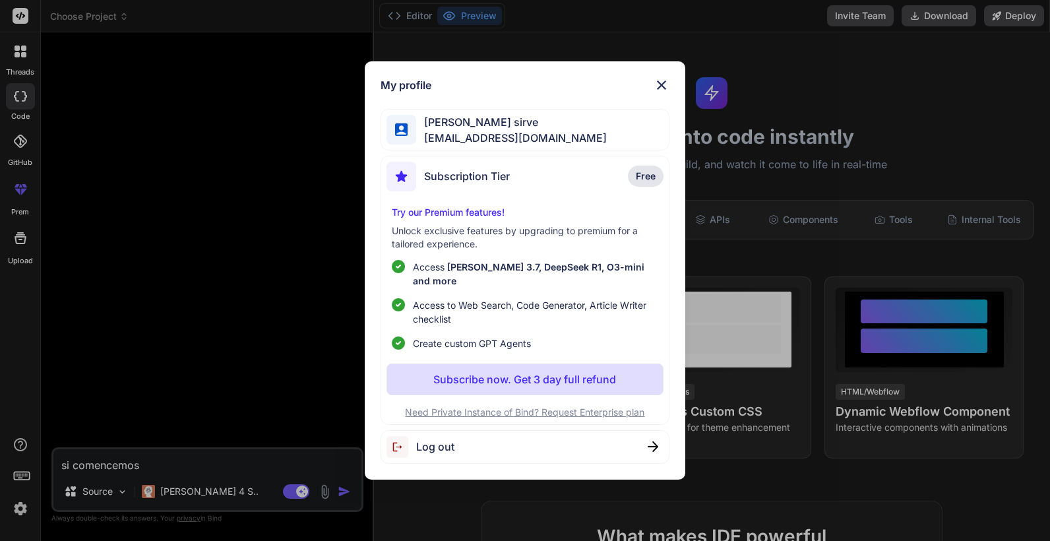
click at [499, 130] on span "Miguel Te sirve" at bounding box center [511, 122] width 191 height 16
click at [437, 442] on span "Log out" at bounding box center [435, 446] width 38 height 16
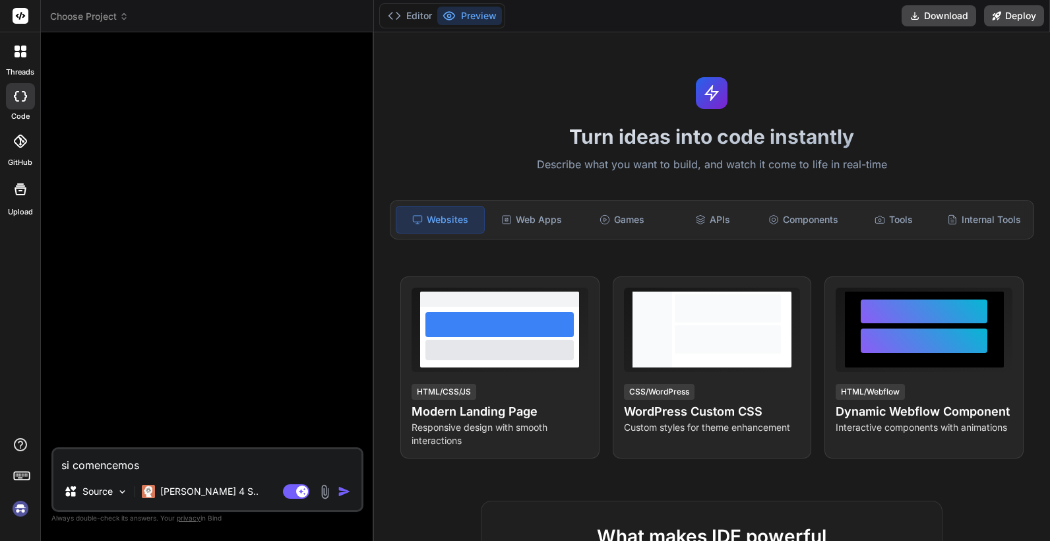
scroll to position [5939, 0]
click at [11, 508] on img at bounding box center [20, 508] width 22 height 22
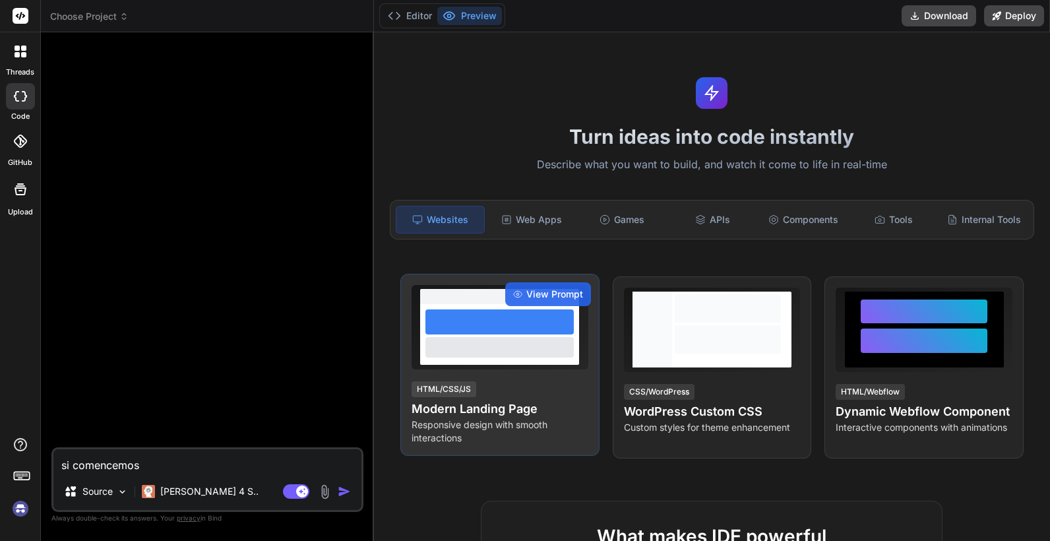
scroll to position [7003, 0]
type textarea "x"
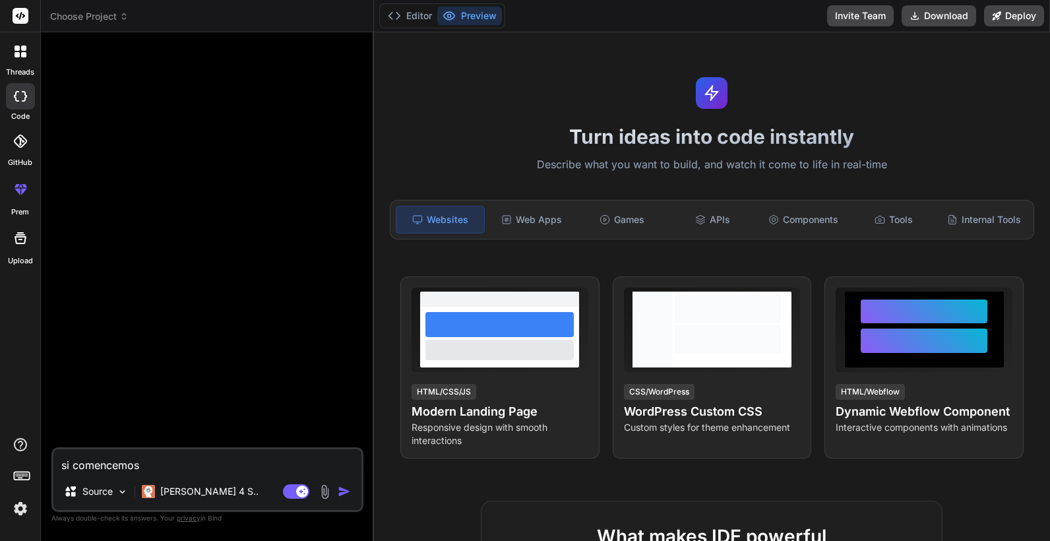
click at [21, 506] on img at bounding box center [20, 508] width 22 height 22
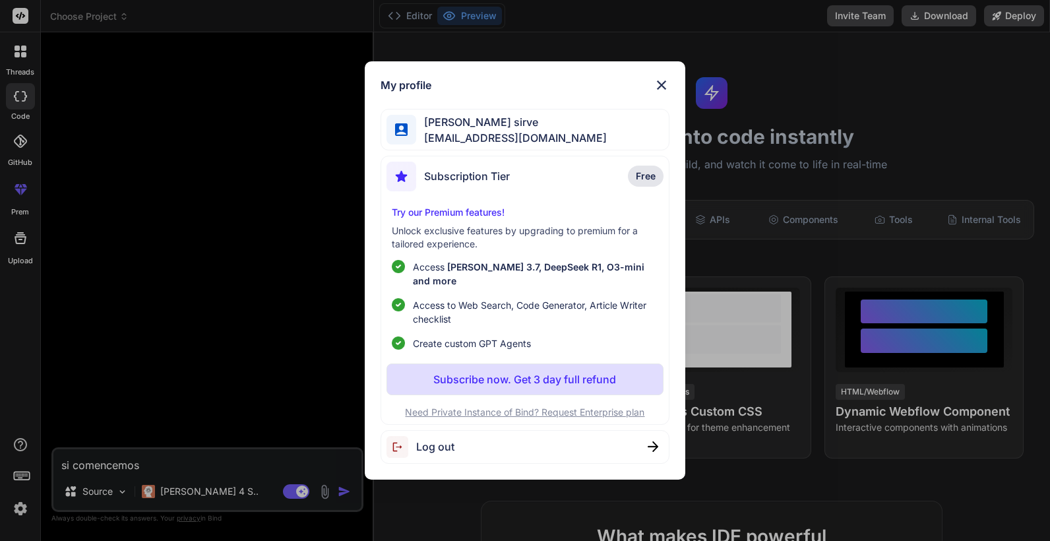
click at [661, 93] on img at bounding box center [661, 85] width 16 height 16
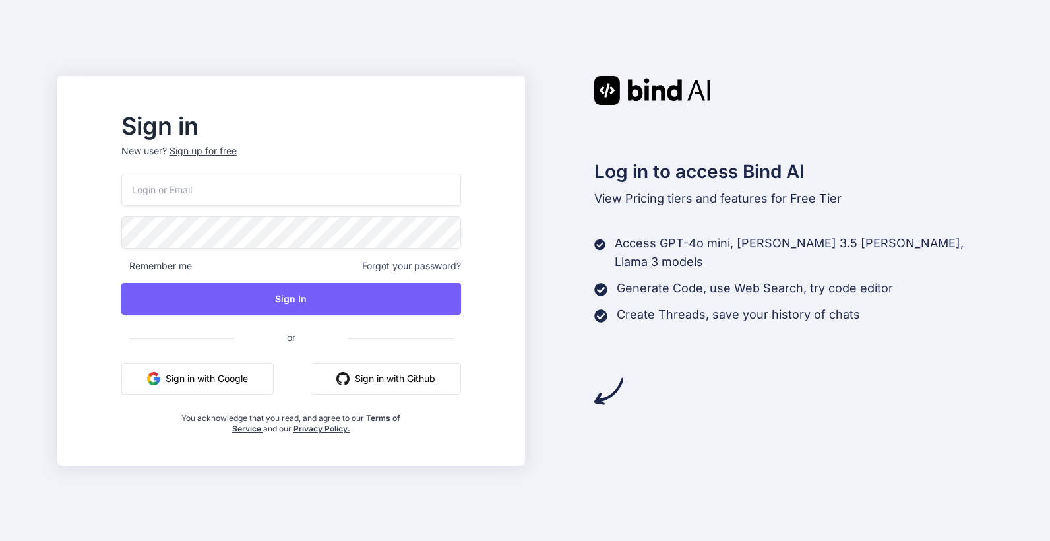
click at [202, 361] on div "Remember me Forgot your password? Sign In or Sign in with Google Sign in with G…" at bounding box center [291, 303] width 340 height 260
click at [210, 372] on button "Sign in with Google" at bounding box center [197, 379] width 152 height 32
click at [220, 383] on button "Sign in with Google" at bounding box center [197, 379] width 152 height 32
click at [280, 187] on input "email" at bounding box center [291, 189] width 340 height 32
click at [235, 151] on p "New user? Sign up for free" at bounding box center [291, 158] width 340 height 29
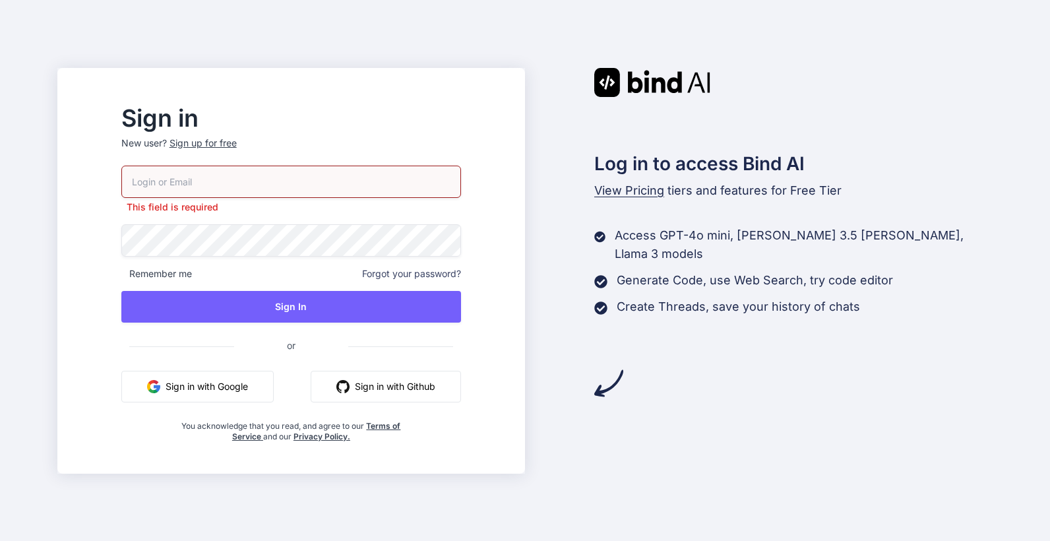
click at [278, 183] on input "email" at bounding box center [291, 182] width 340 height 32
click at [284, 180] on input "email" at bounding box center [291, 182] width 340 height 32
click at [245, 181] on input "email" at bounding box center [291, 182] width 340 height 32
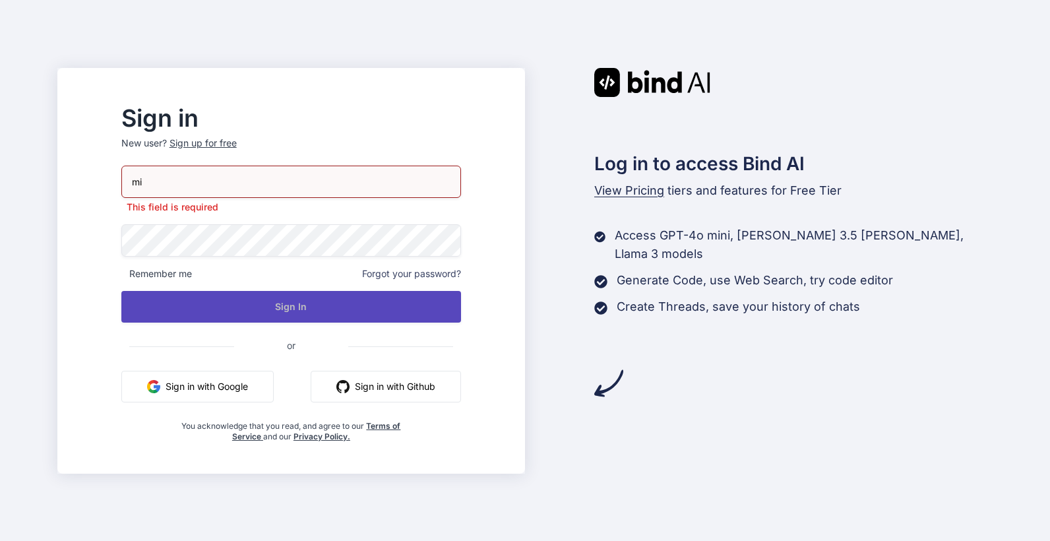
type input "mi"
click at [315, 305] on button "Sign In" at bounding box center [291, 307] width 340 height 32
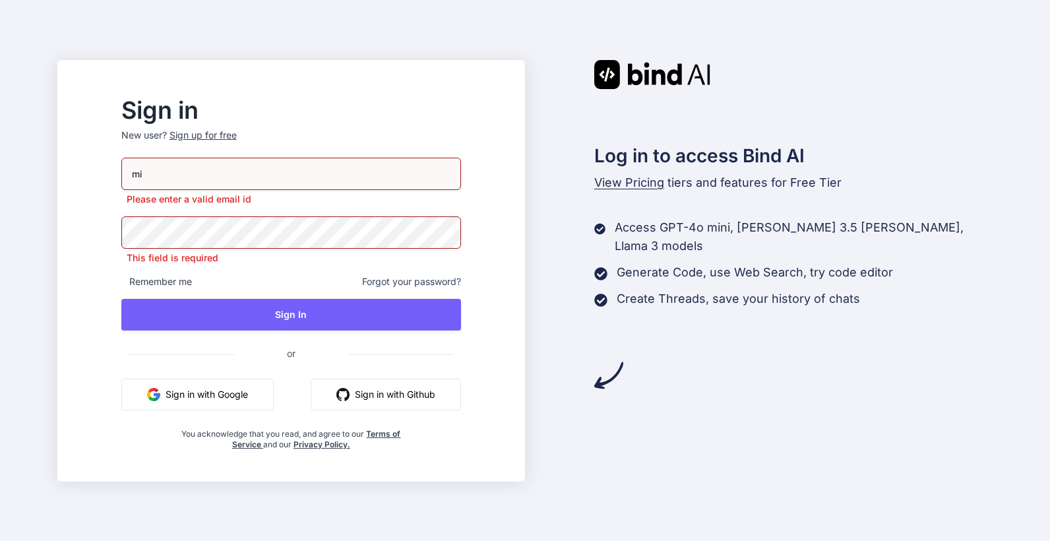
click at [437, 287] on span "Forgot your password?" at bounding box center [411, 281] width 99 height 13
click at [445, 278] on span "Forgot your password?" at bounding box center [411, 281] width 99 height 13
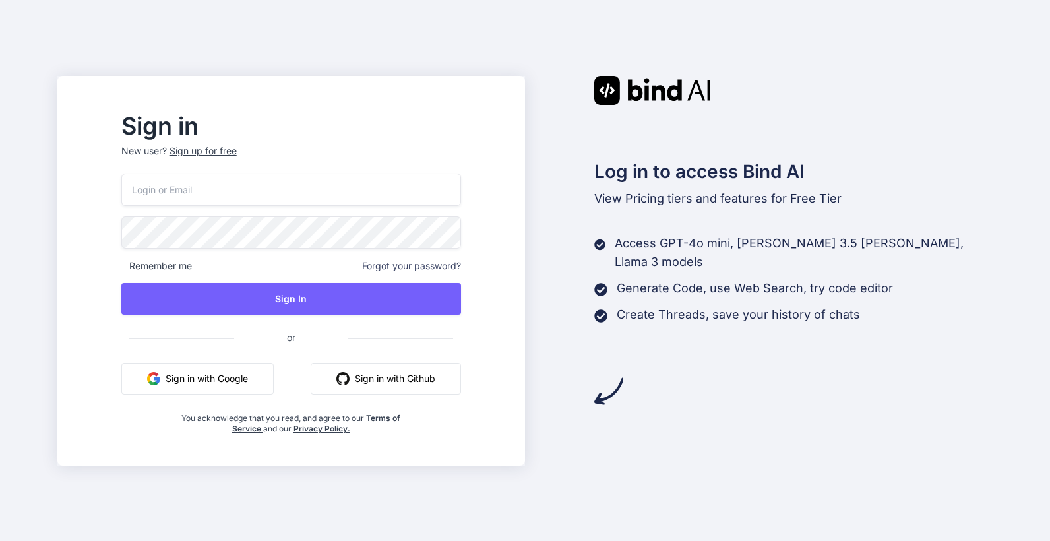
click at [181, 265] on span "Remember me" at bounding box center [156, 265] width 71 height 13
click at [231, 150] on div "Sign up for free" at bounding box center [202, 150] width 67 height 13
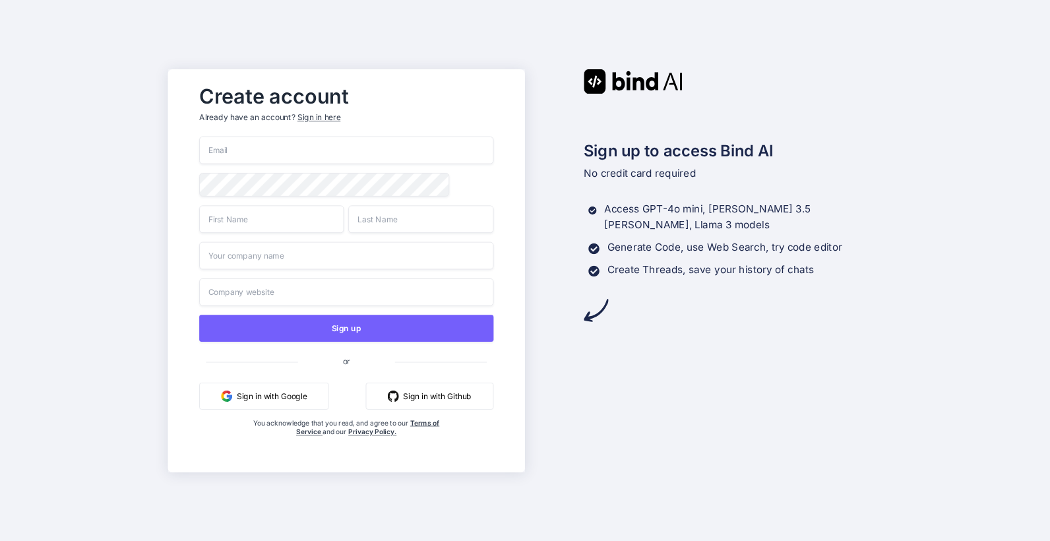
click at [267, 388] on button "Sign in with Google" at bounding box center [263, 395] width 129 height 27
